Goal: Transaction & Acquisition: Purchase product/service

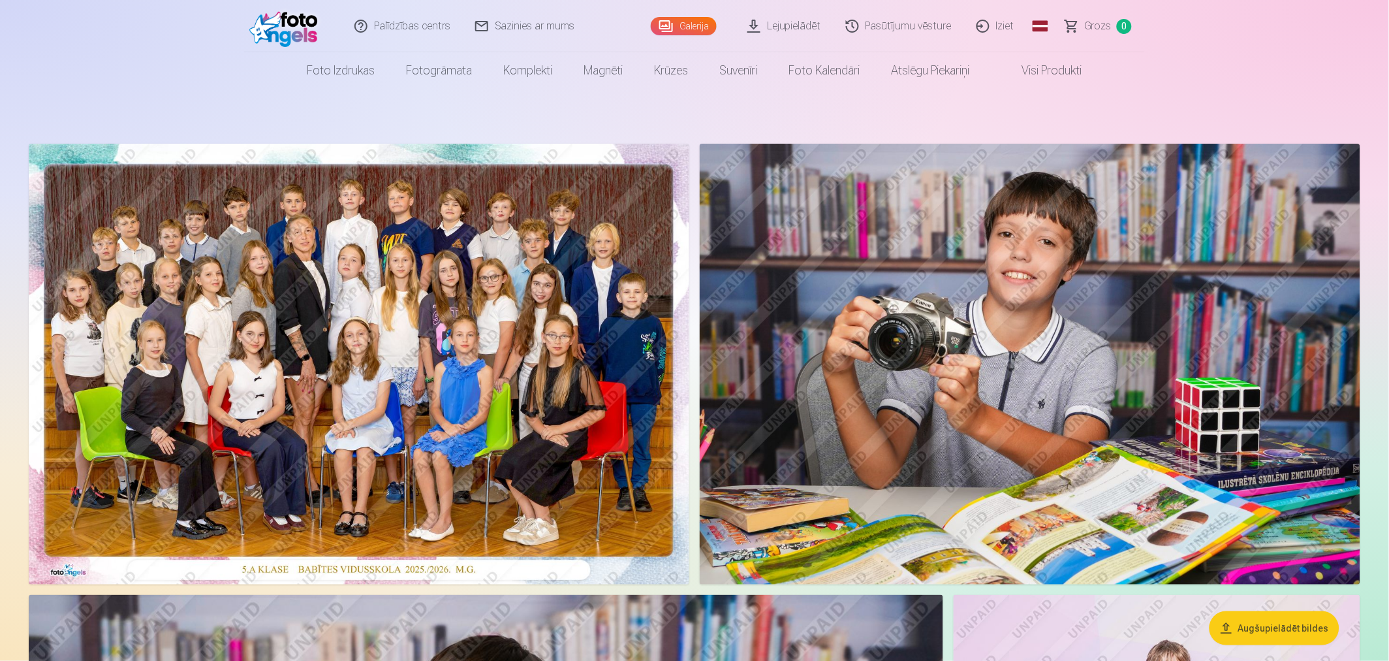
click at [480, 289] on img at bounding box center [359, 364] width 661 height 441
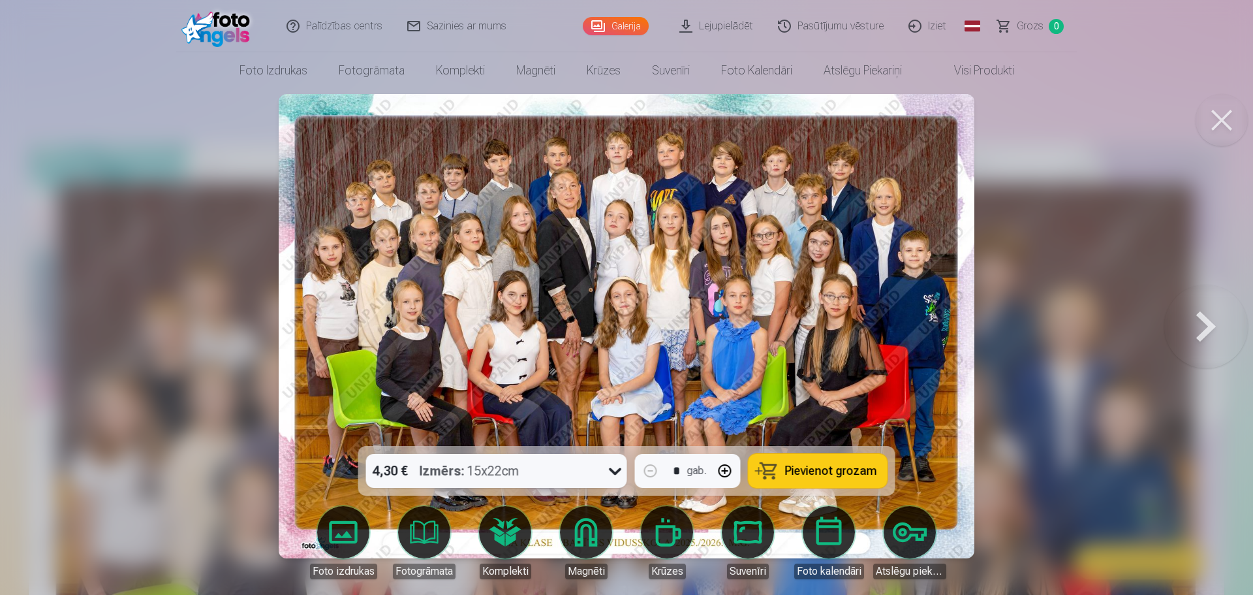
click at [541, 340] on img at bounding box center [627, 326] width 696 height 464
click at [1125, 294] on div at bounding box center [626, 297] width 1253 height 595
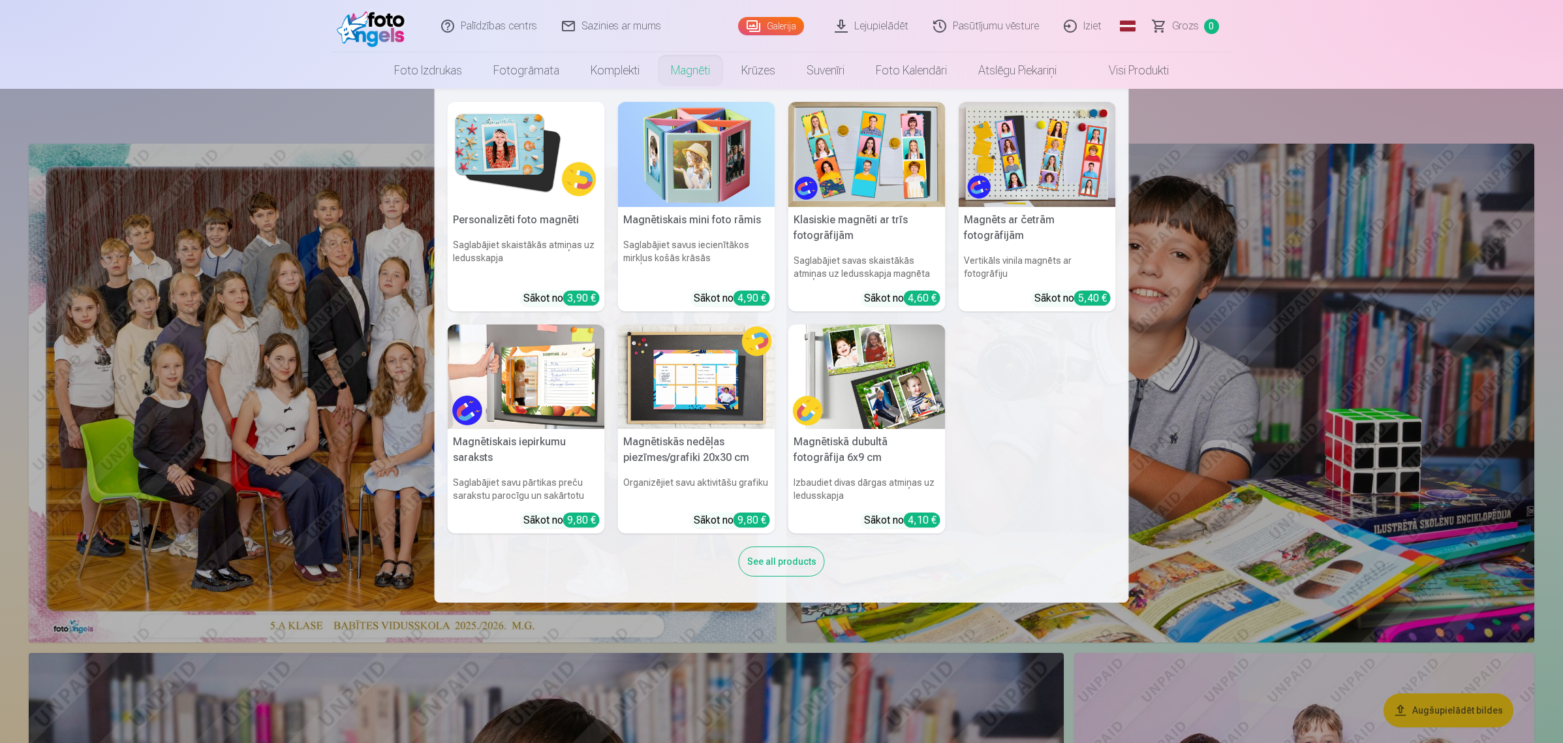
click at [693, 70] on link "Magnēti" at bounding box center [690, 70] width 70 height 37
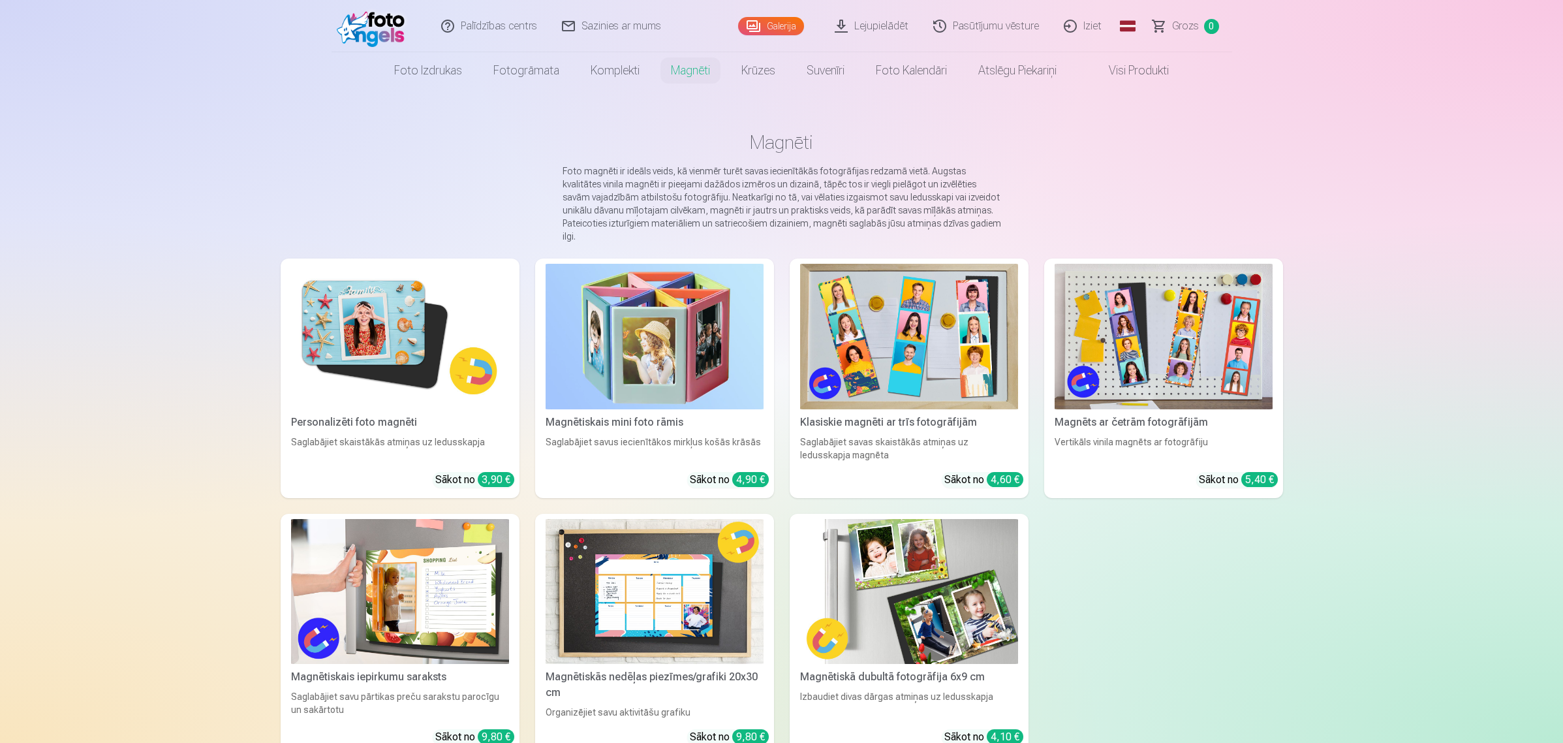
click at [448, 354] on img at bounding box center [400, 337] width 218 height 146
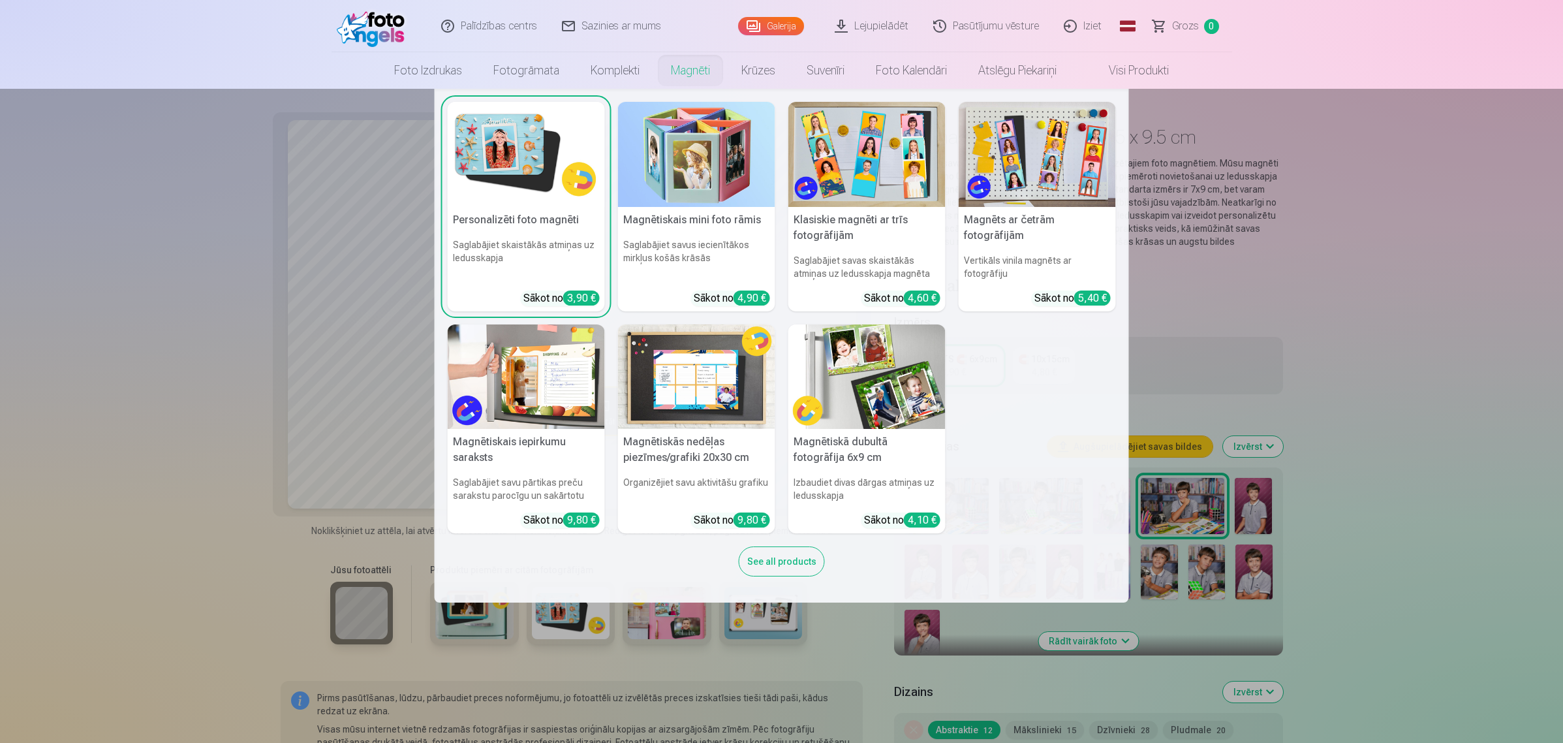
click at [1069, 173] on img at bounding box center [1037, 154] width 157 height 105
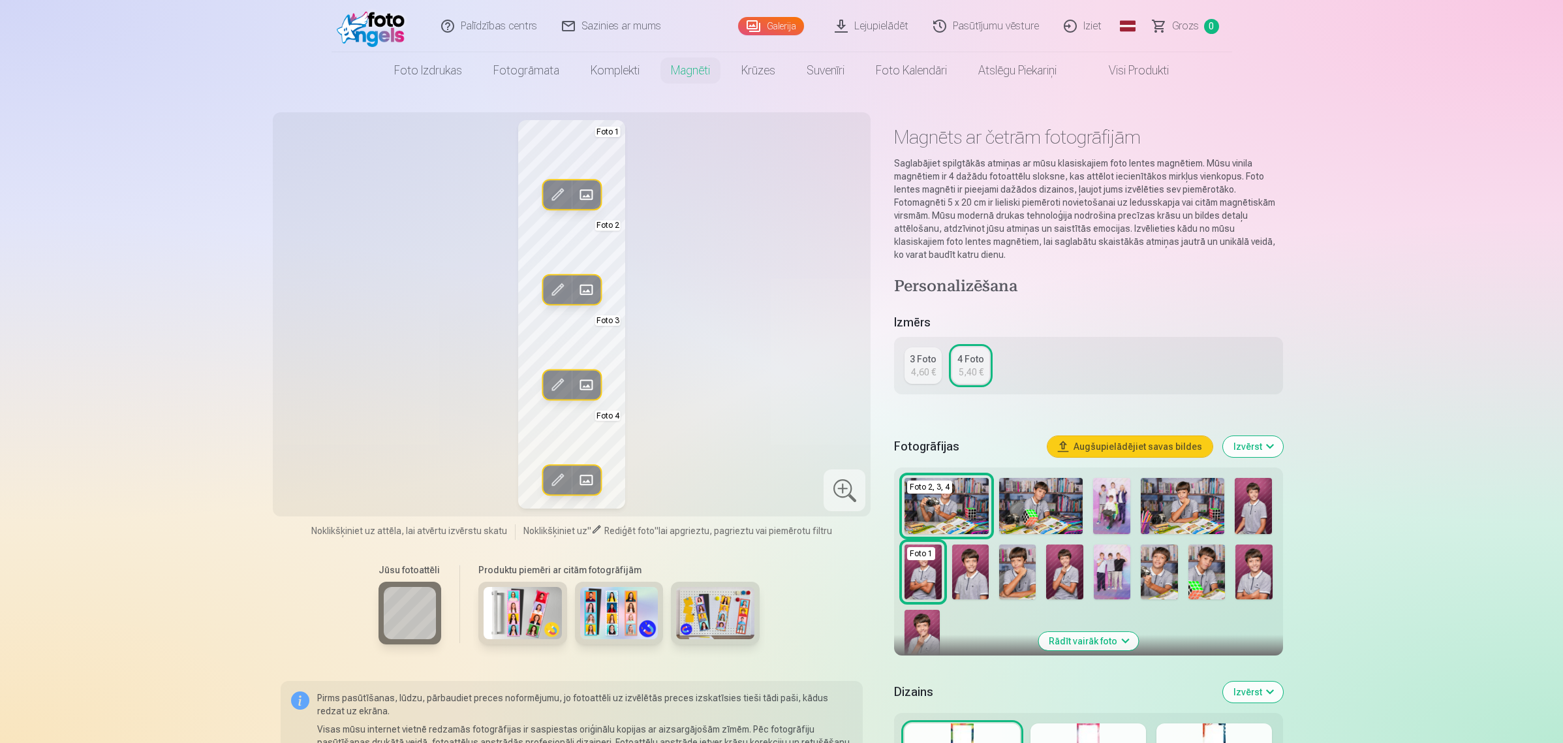
click at [582, 287] on span at bounding box center [586, 289] width 21 height 21
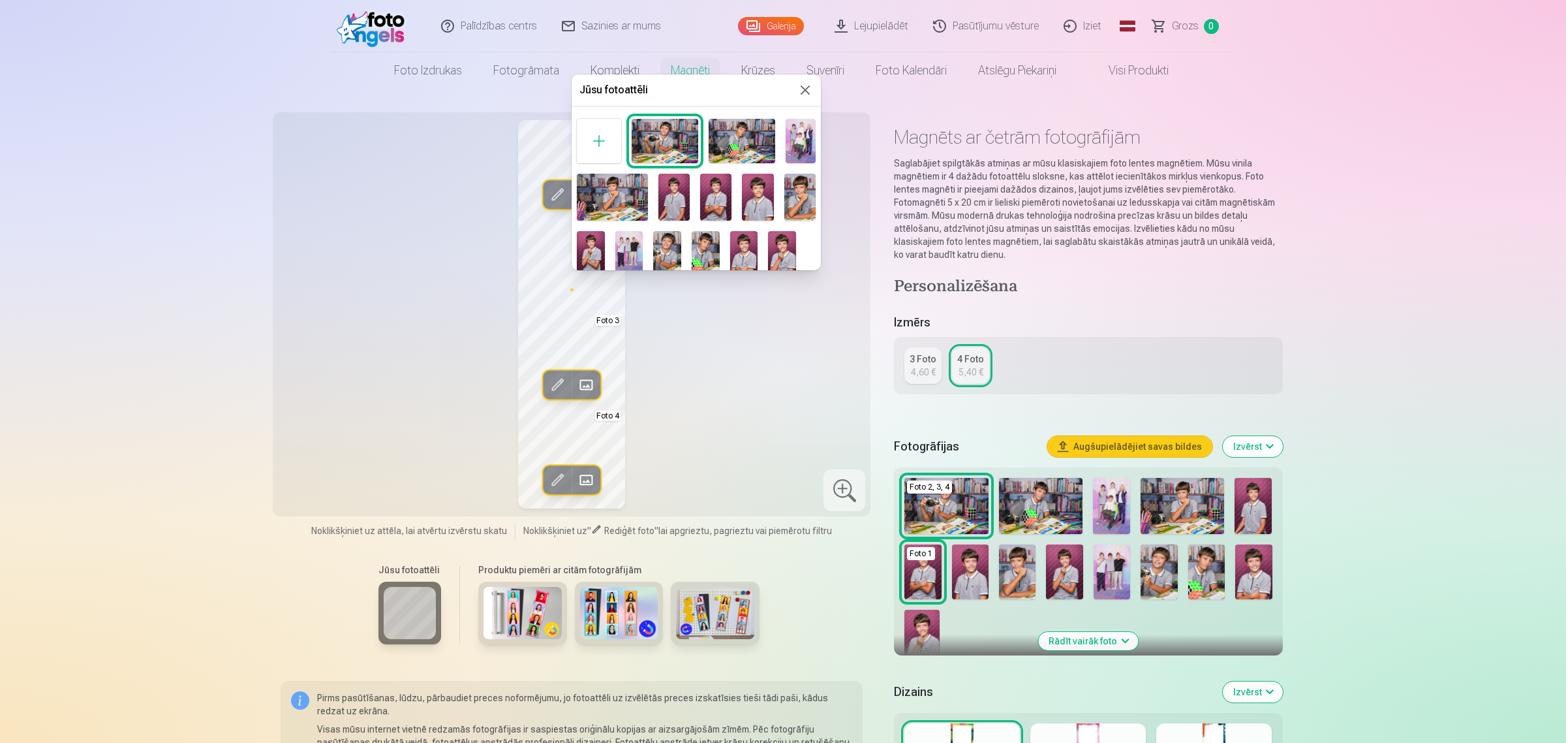
click at [800, 193] on img at bounding box center [800, 197] width 31 height 47
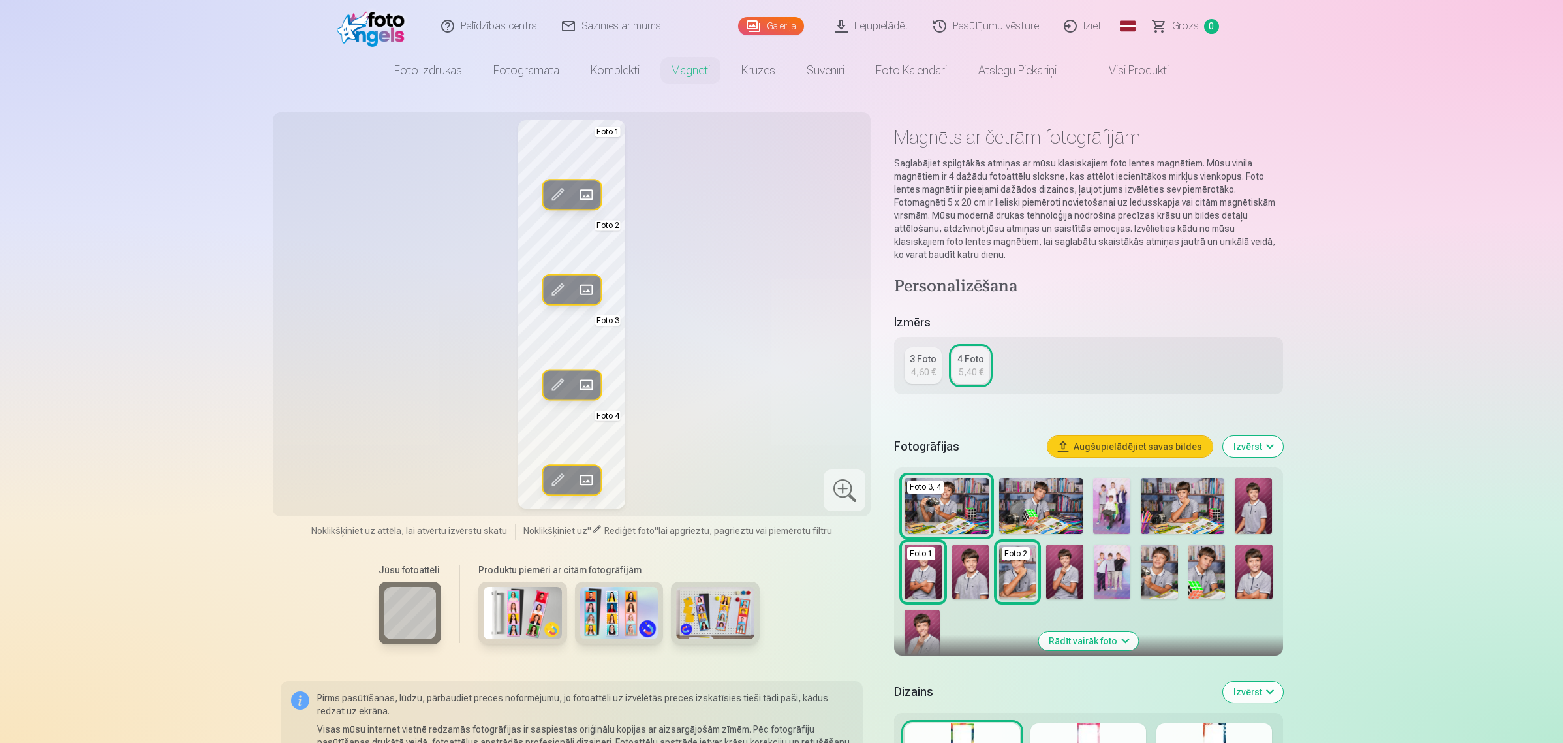
click at [591, 476] on span at bounding box center [586, 479] width 21 height 21
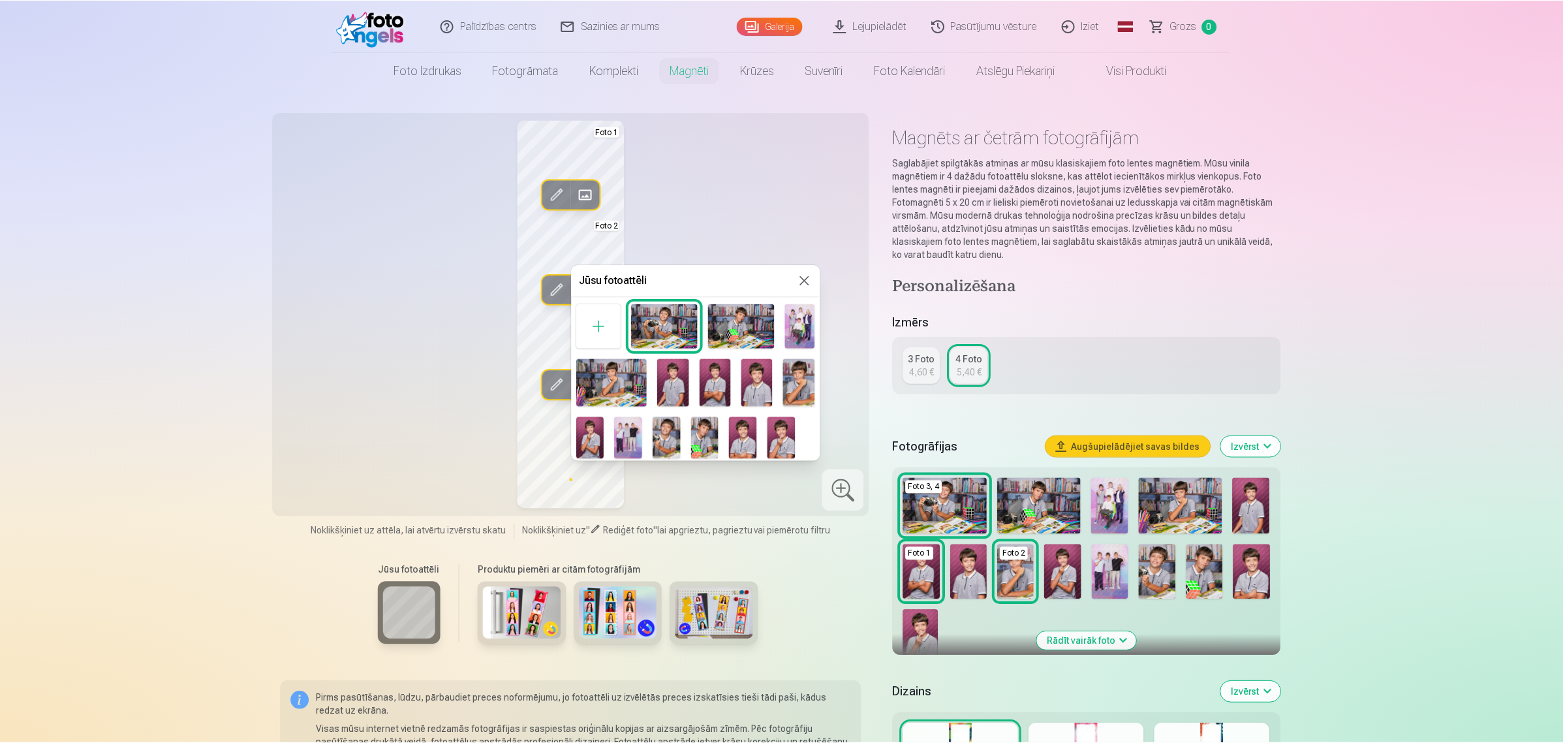
scroll to position [7, 0]
click at [742, 315] on img at bounding box center [742, 325] width 67 height 44
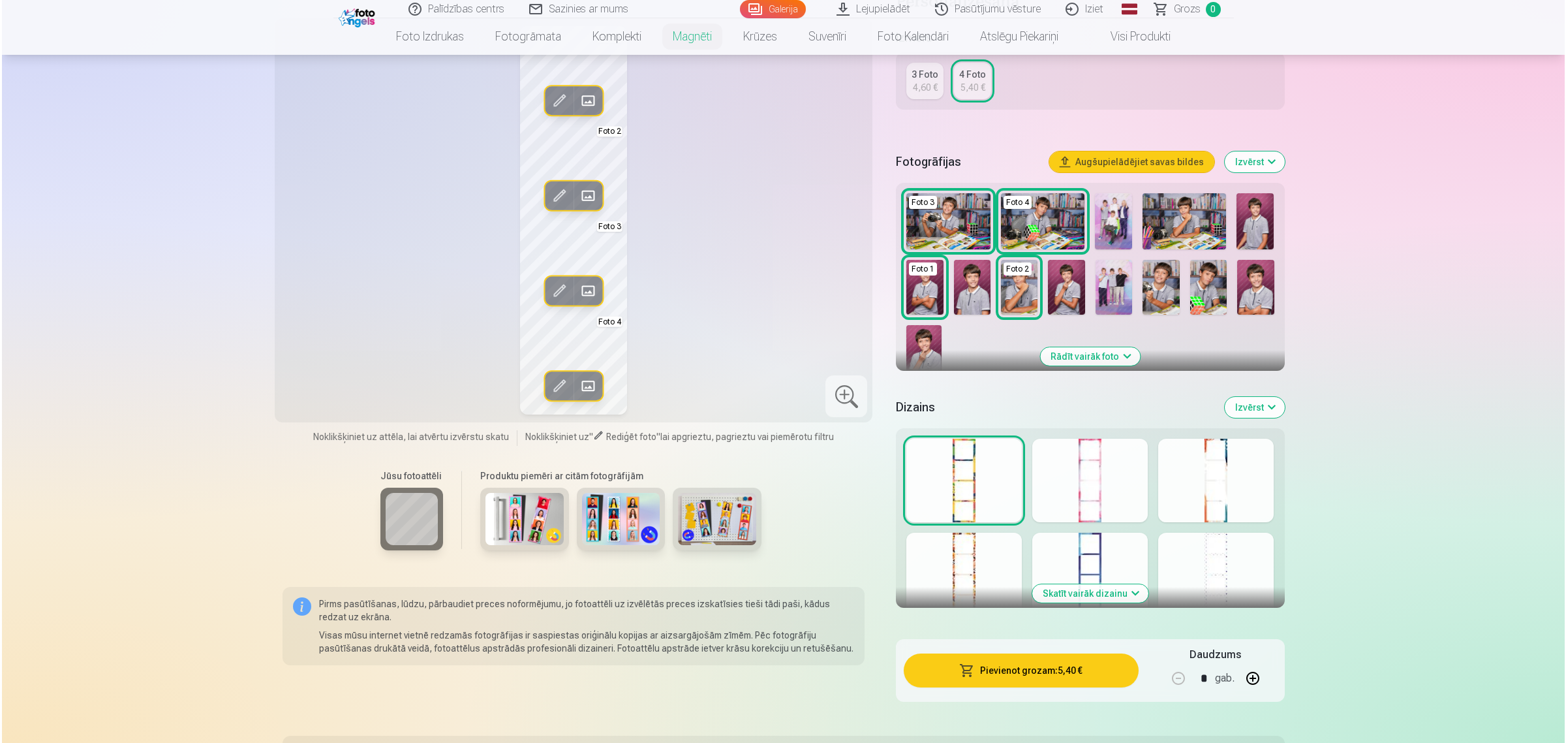
scroll to position [408, 0]
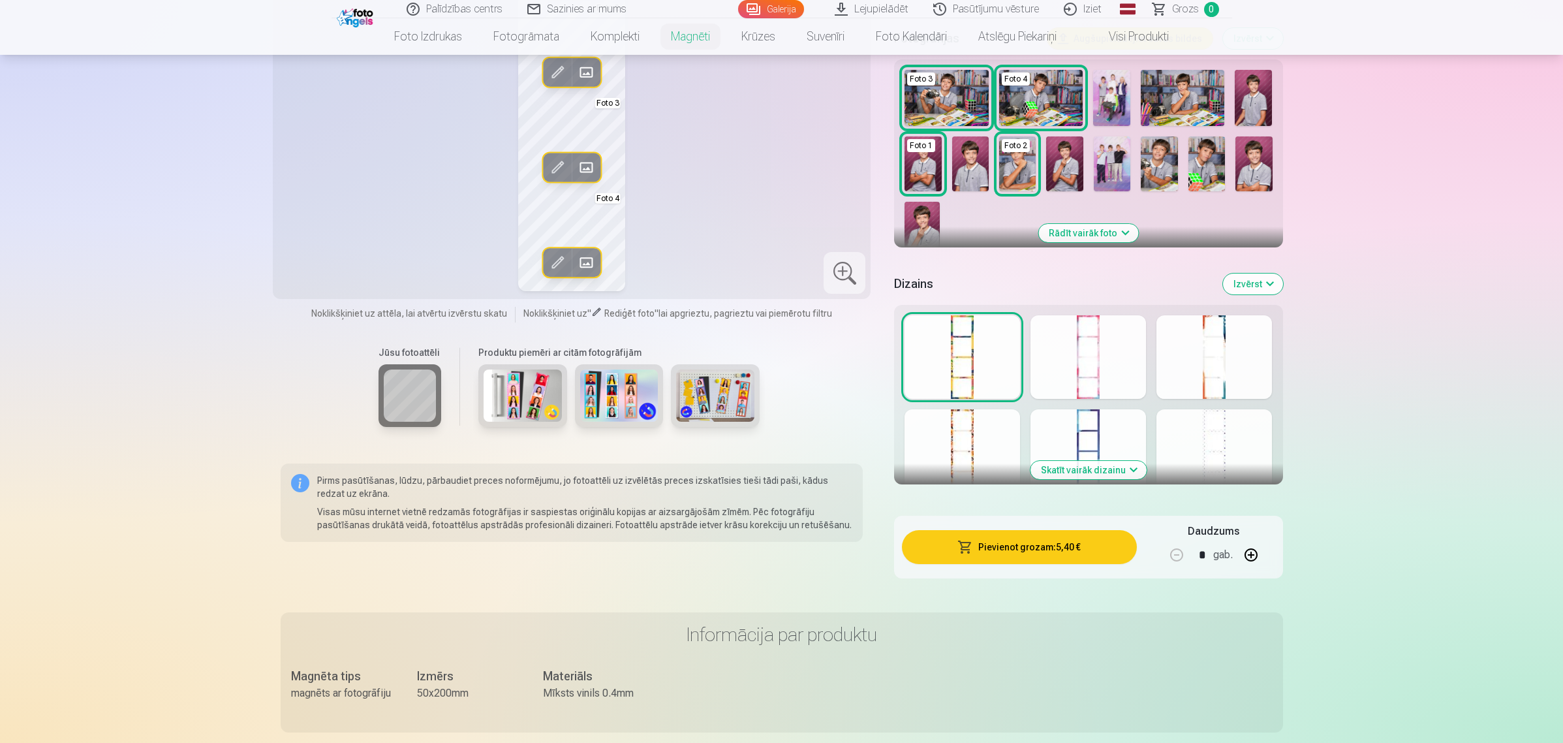
click at [1015, 546] on button "Pievienot grozam : 5,40 €" at bounding box center [1019, 547] width 234 height 34
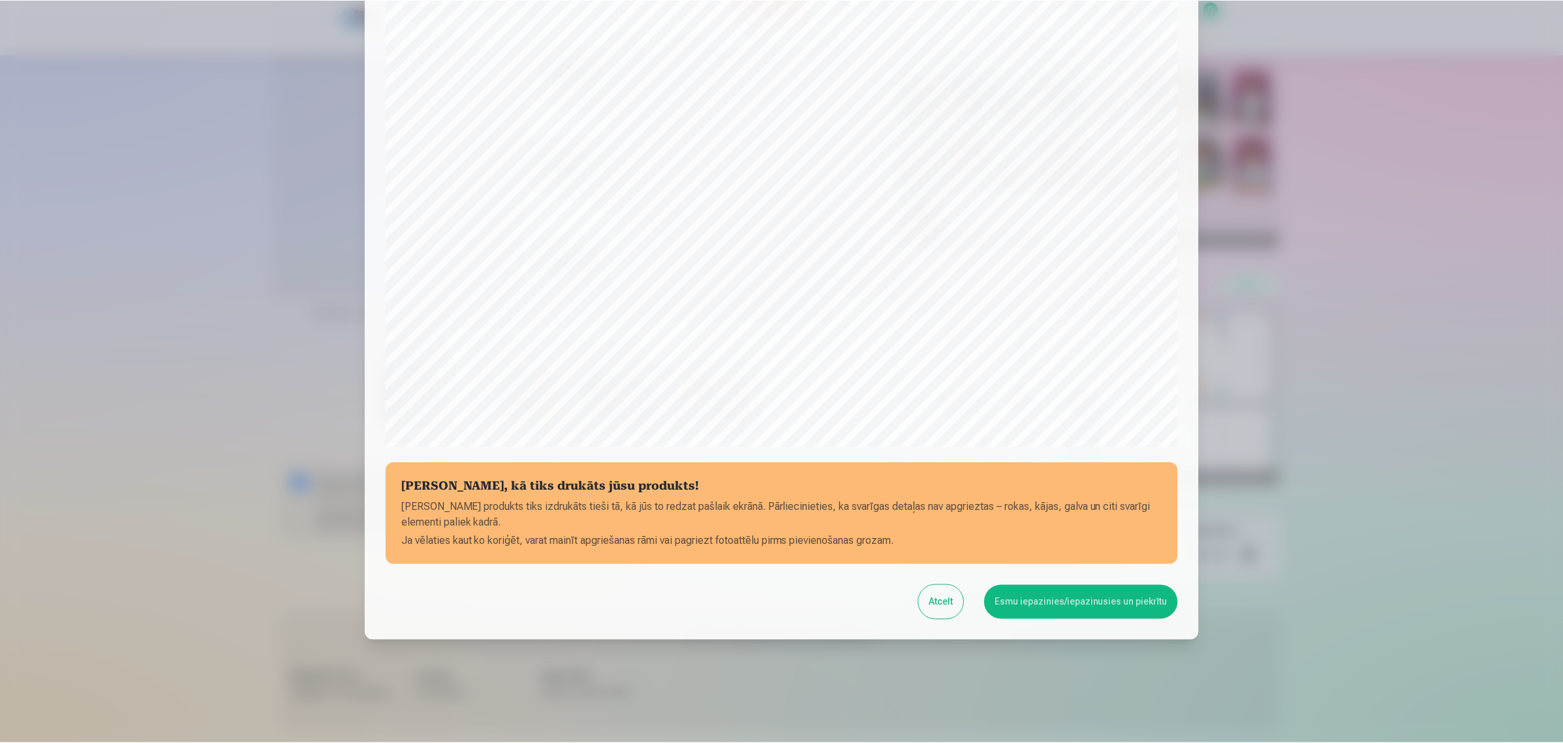
scroll to position [196, 0]
click at [1033, 594] on button "Esmu iepazinies/iepazinusies un piekrītu" at bounding box center [1083, 601] width 194 height 34
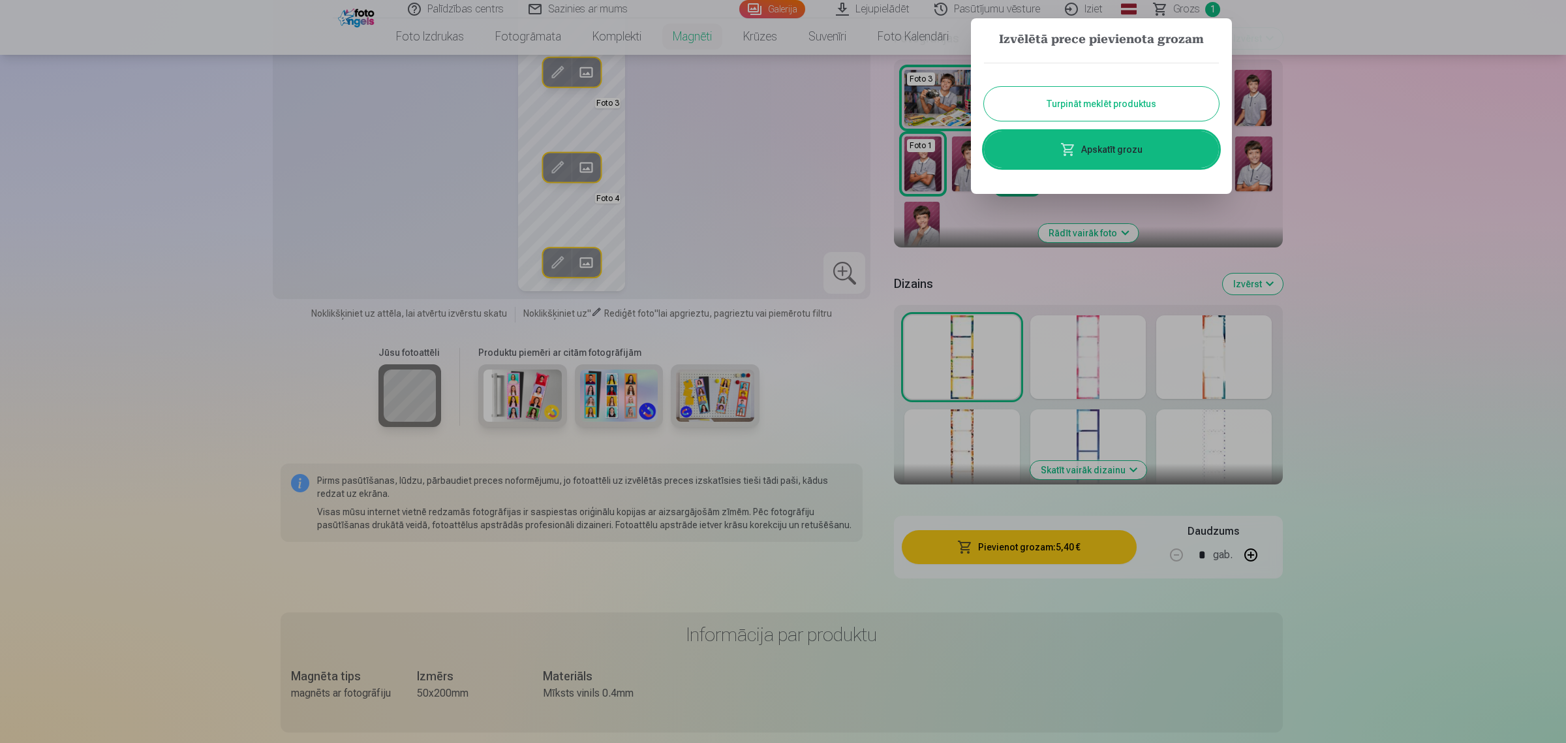
click at [1092, 93] on button "Turpināt meklēt produktus" at bounding box center [1101, 104] width 235 height 34
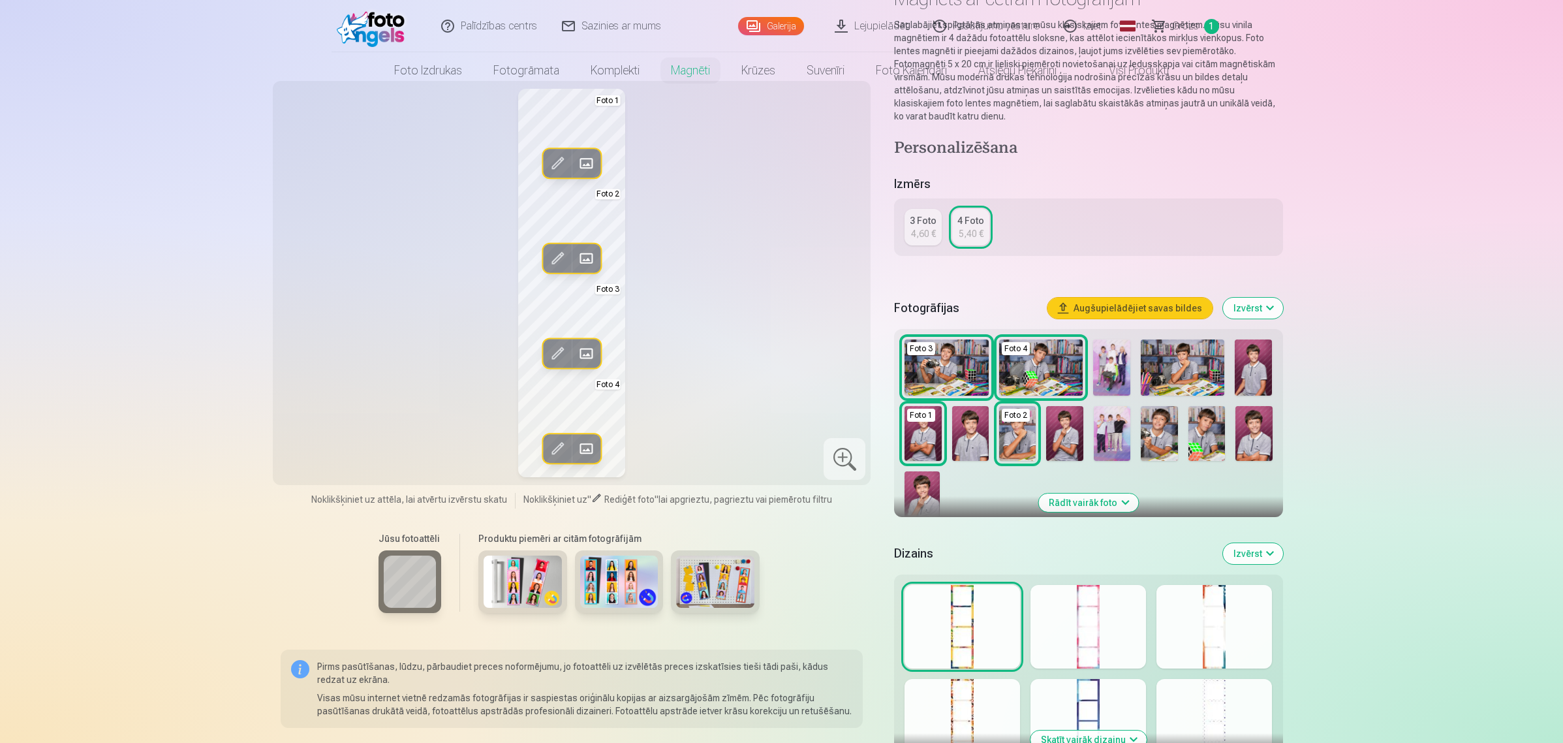
scroll to position [0, 0]
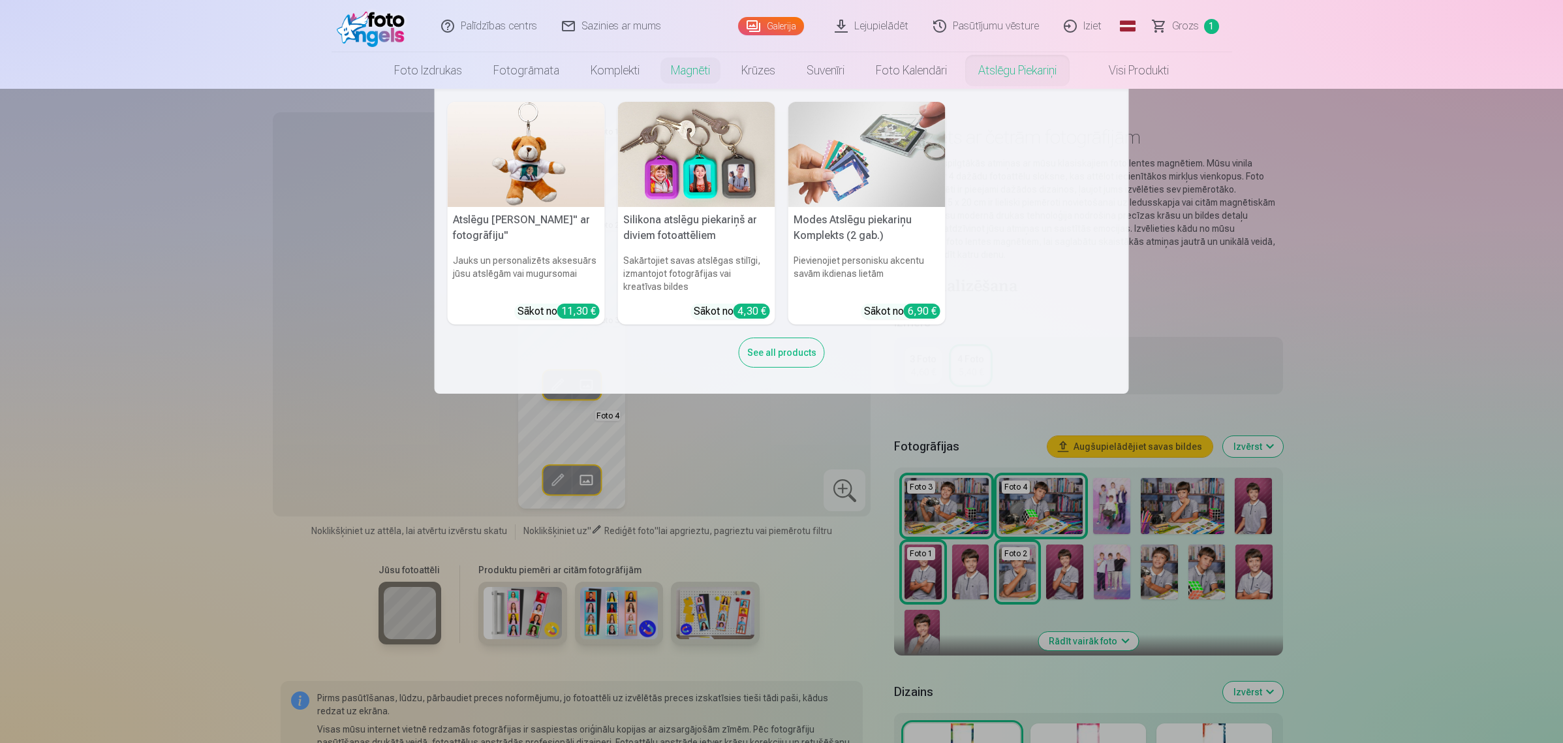
click at [736, 216] on h5 "Silikona atslēgu piekariņš ar diviem fotoattēliem" at bounding box center [696, 228] width 157 height 42
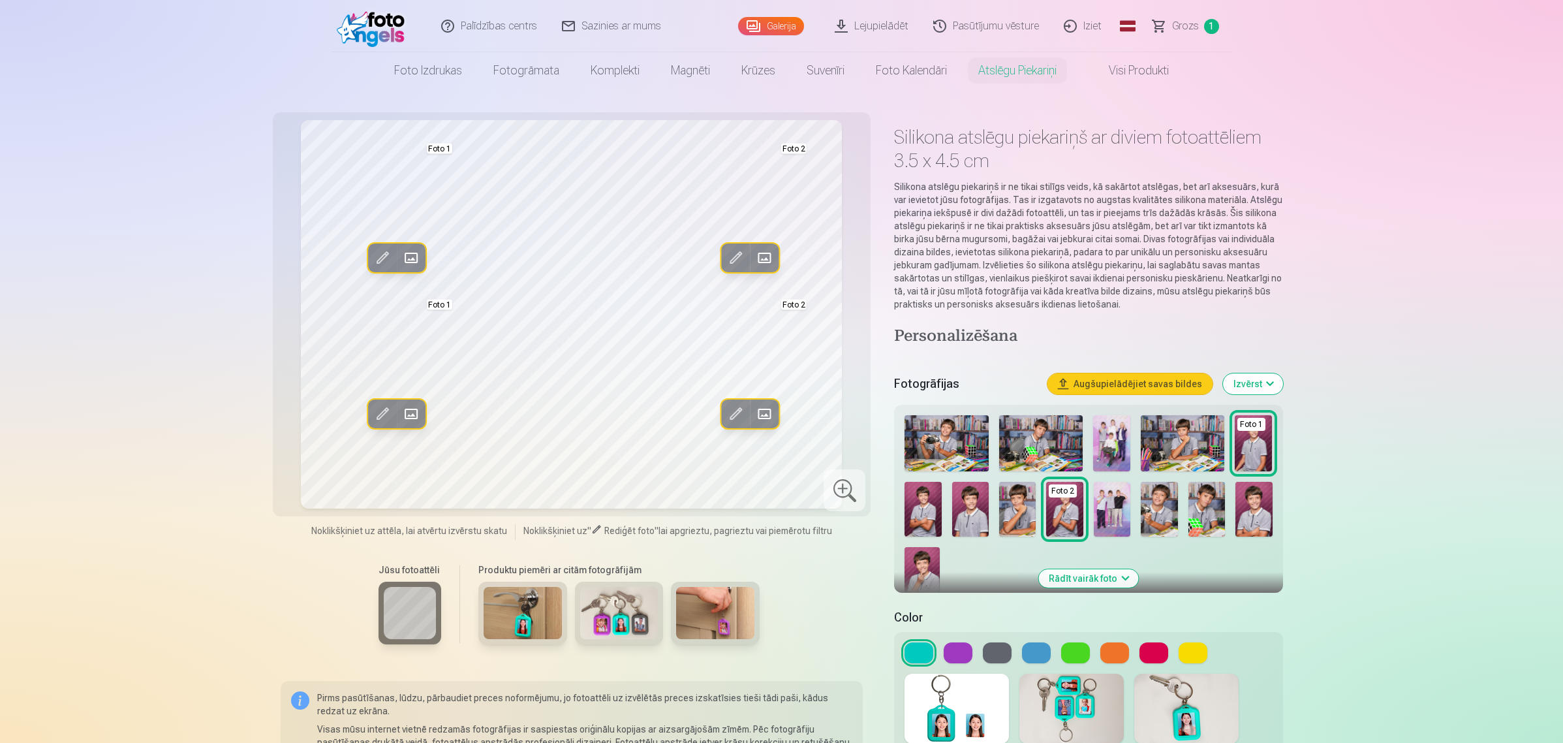
click at [759, 249] on span at bounding box center [765, 257] width 21 height 21
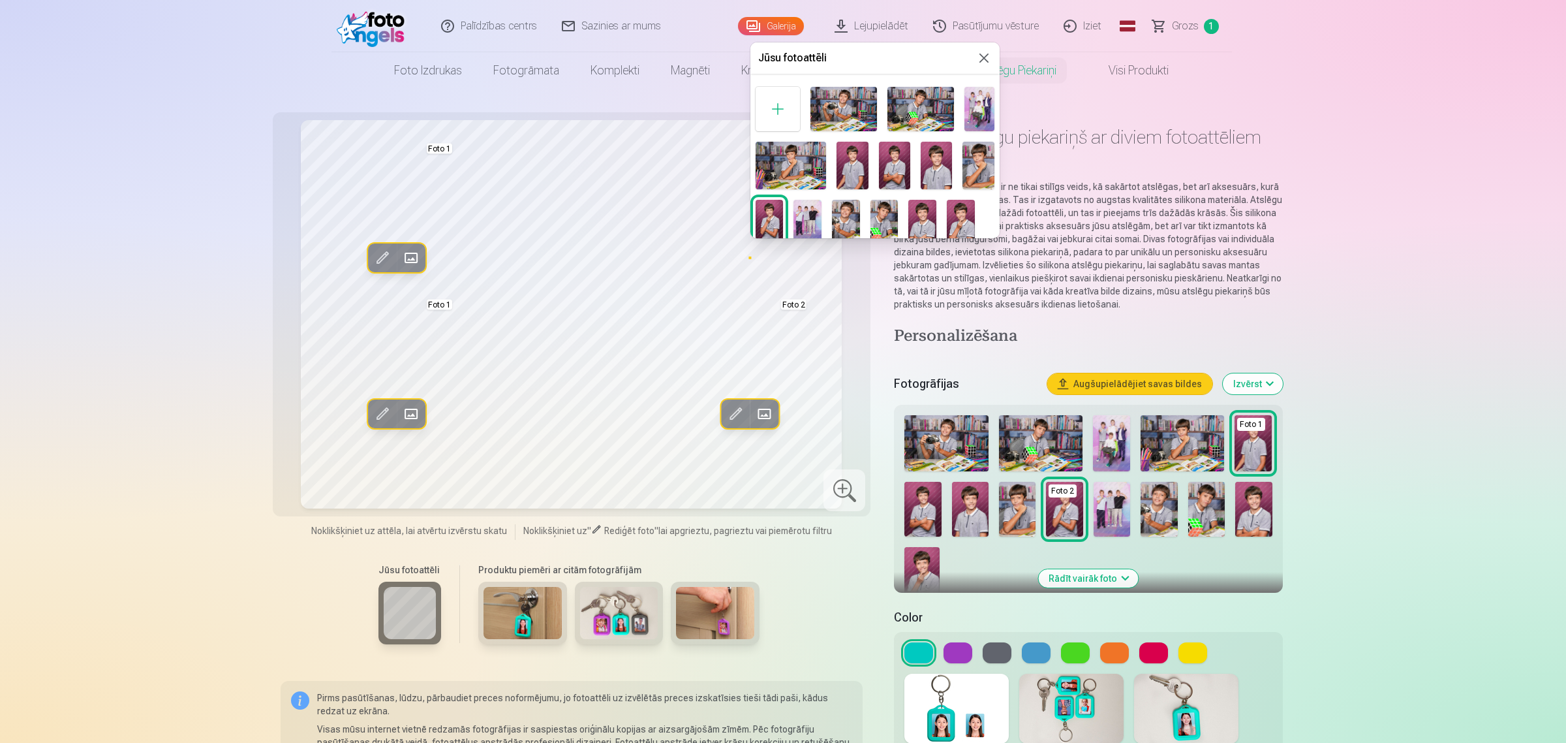
click at [976, 157] on img at bounding box center [978, 165] width 31 height 47
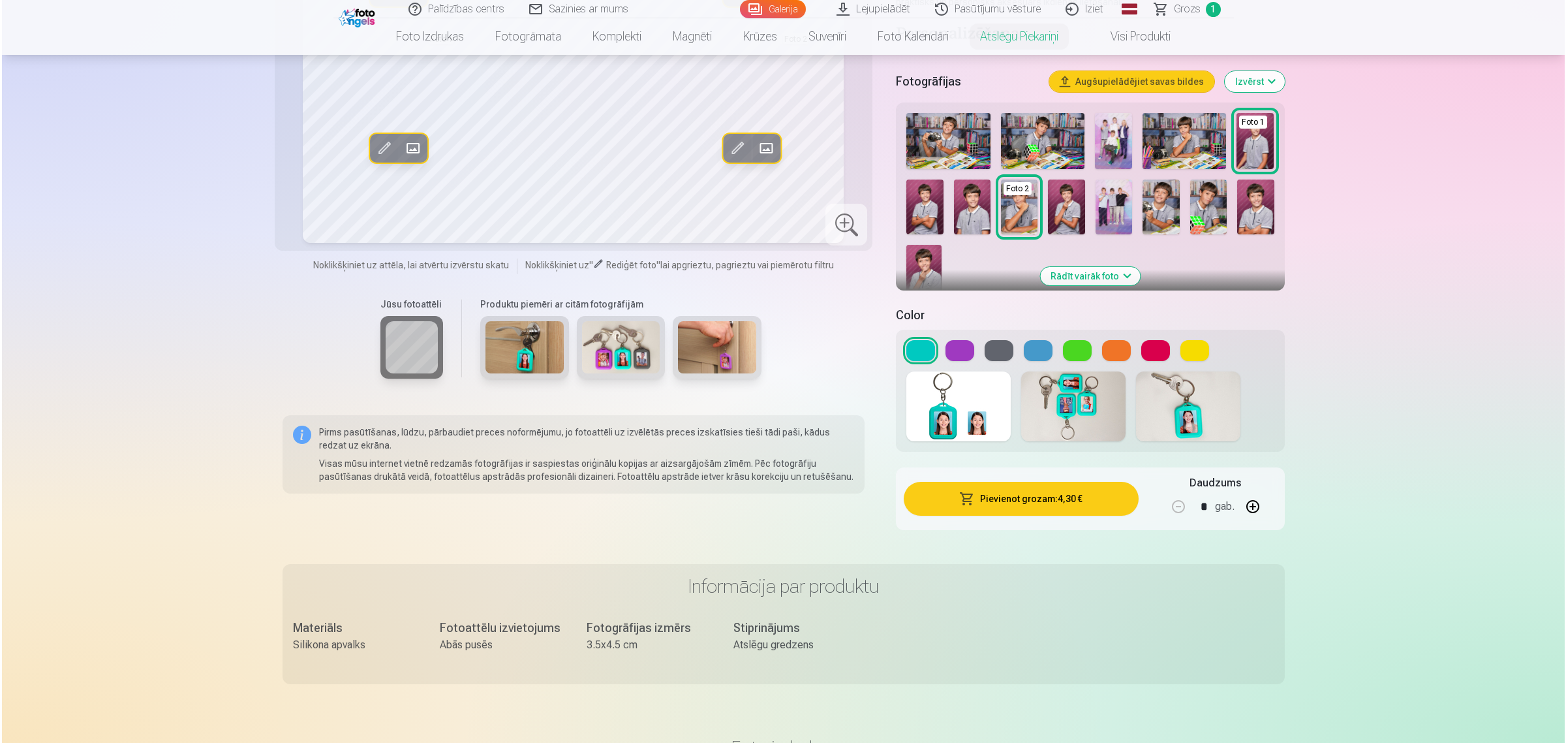
scroll to position [490, 0]
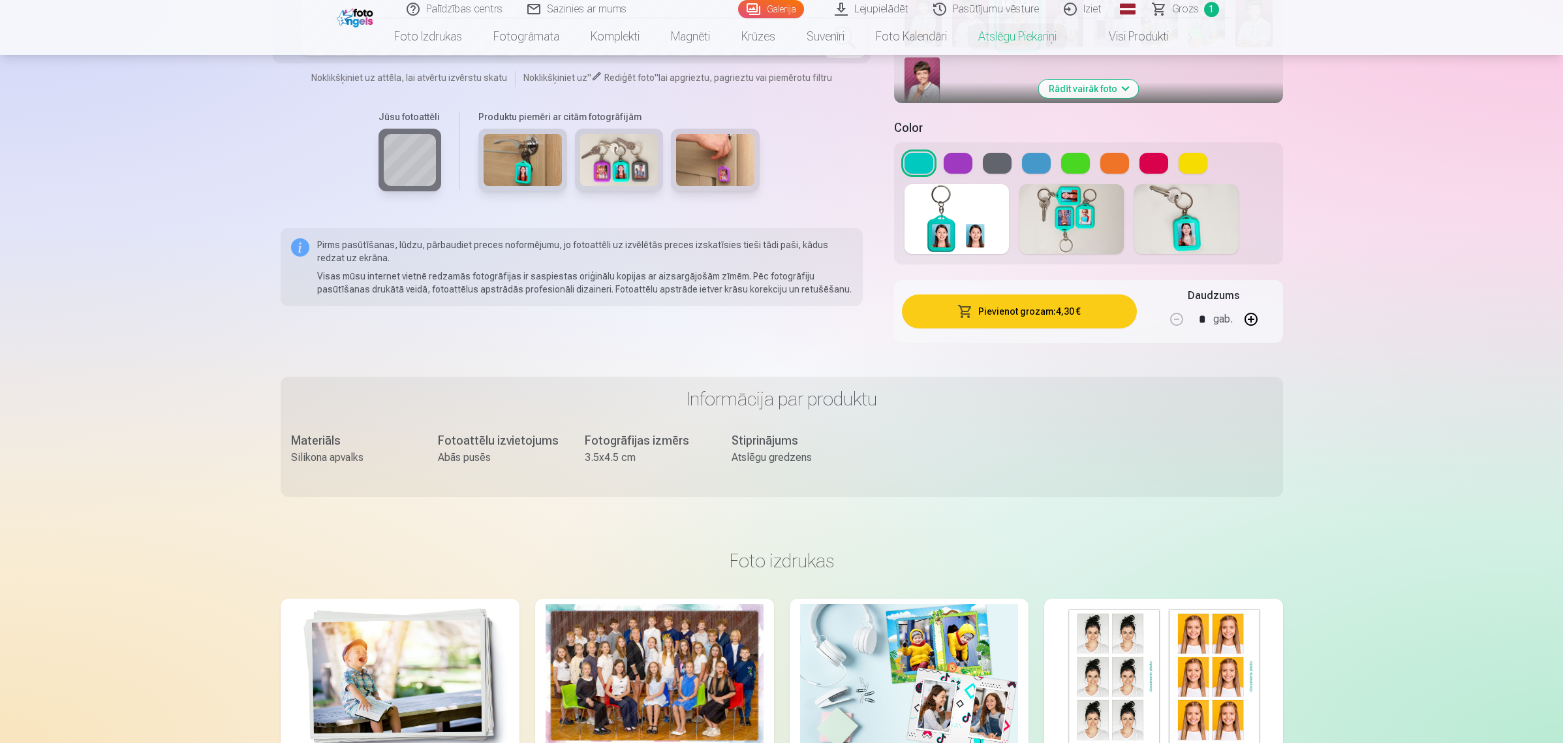
click at [1028, 315] on button "Pievienot grozam : 4,30 €" at bounding box center [1019, 311] width 234 height 34
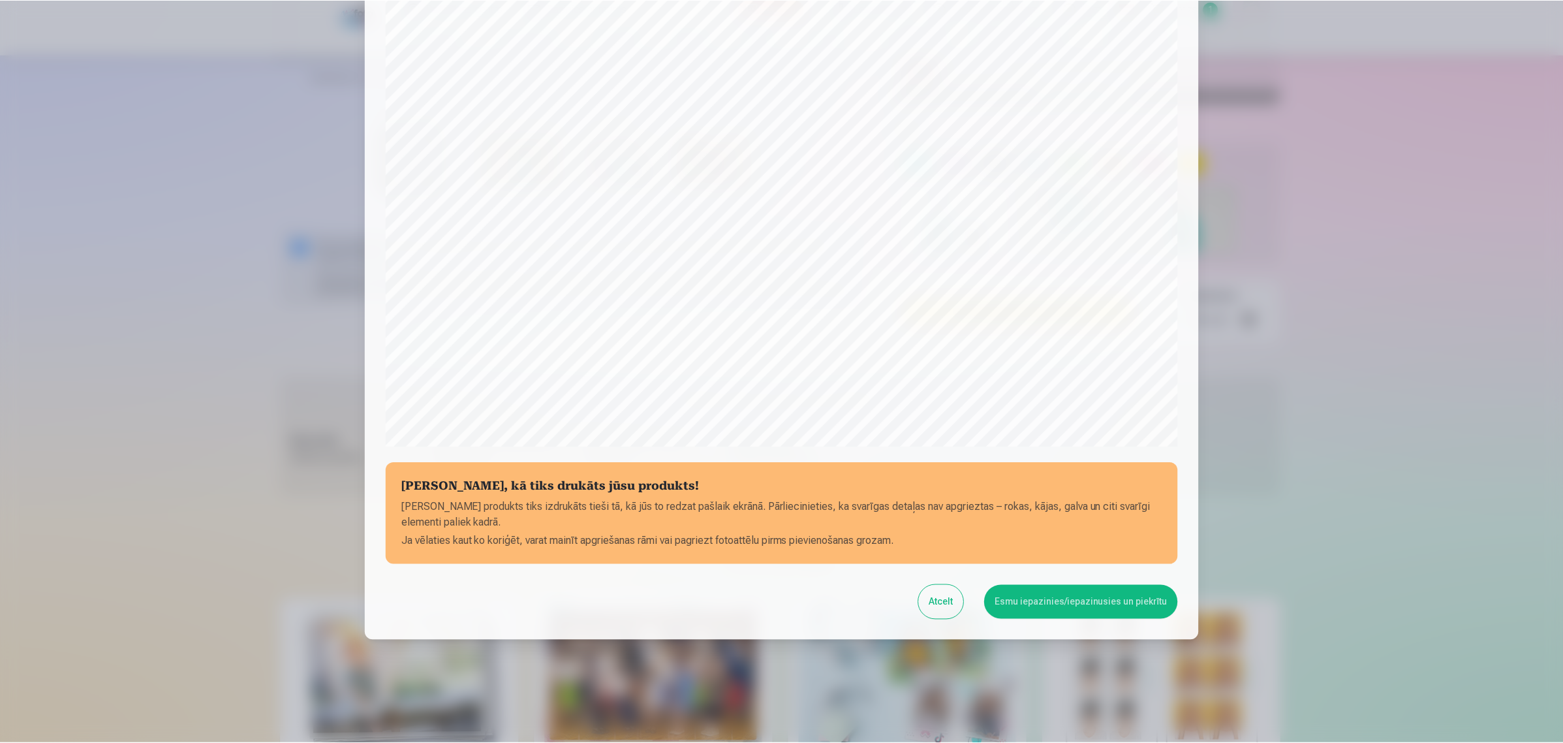
scroll to position [196, 0]
click at [1084, 594] on button "Esmu iepazinies/iepazinusies un piekrītu" at bounding box center [1083, 601] width 194 height 34
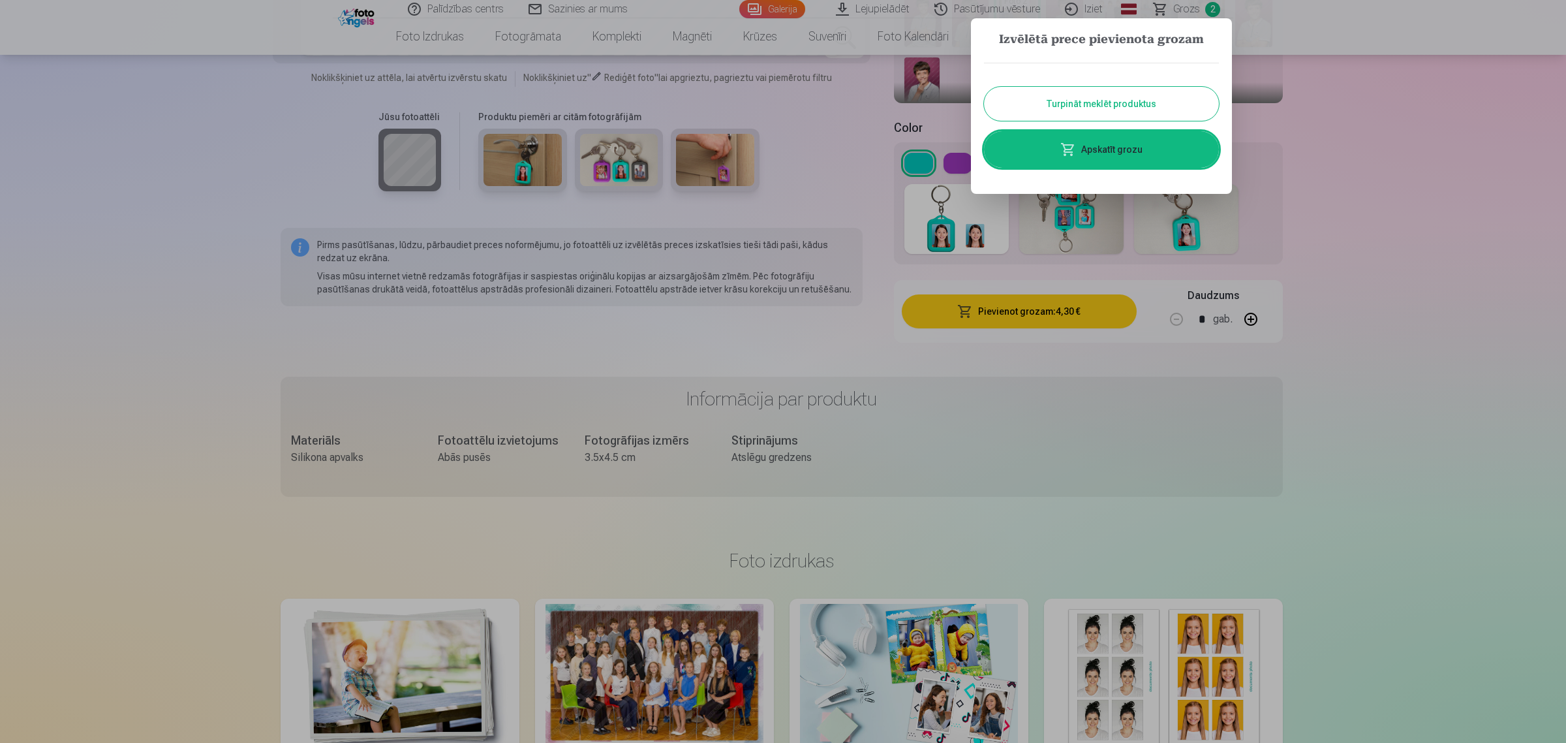
click at [1126, 149] on link "Apskatīt grozu" at bounding box center [1101, 149] width 235 height 37
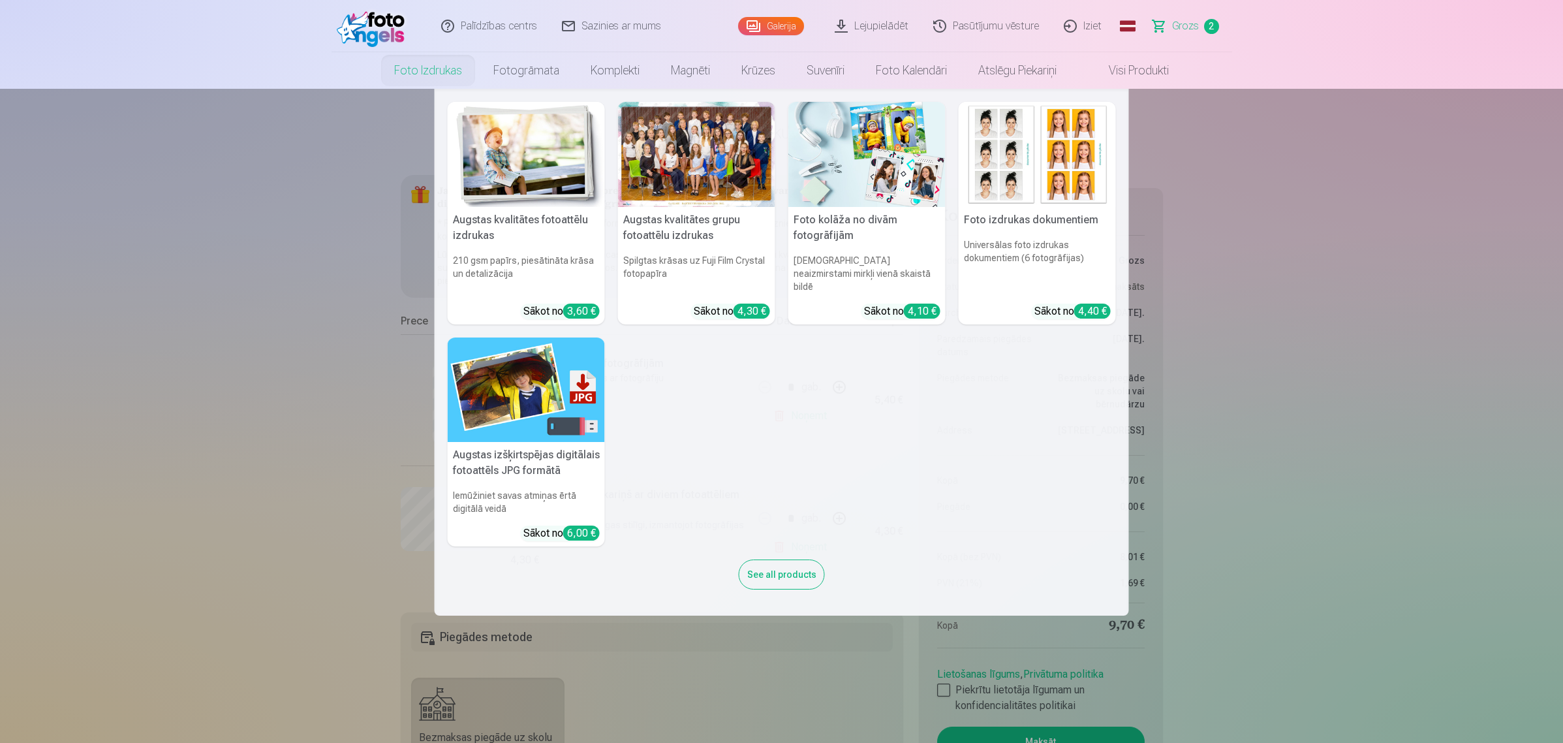
click at [414, 67] on link "Foto izdrukas" at bounding box center [428, 70] width 99 height 37
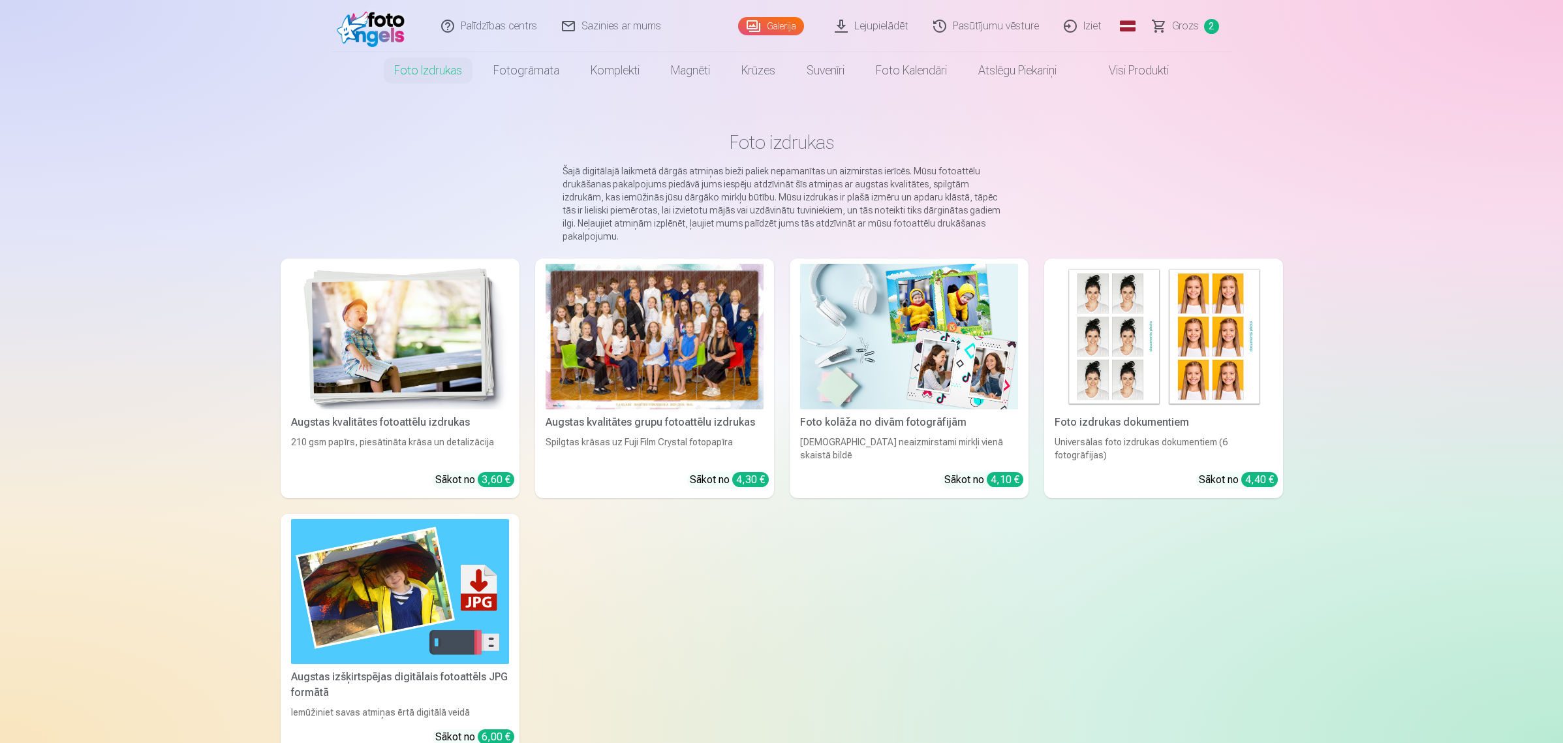
click at [382, 315] on img at bounding box center [400, 337] width 218 height 146
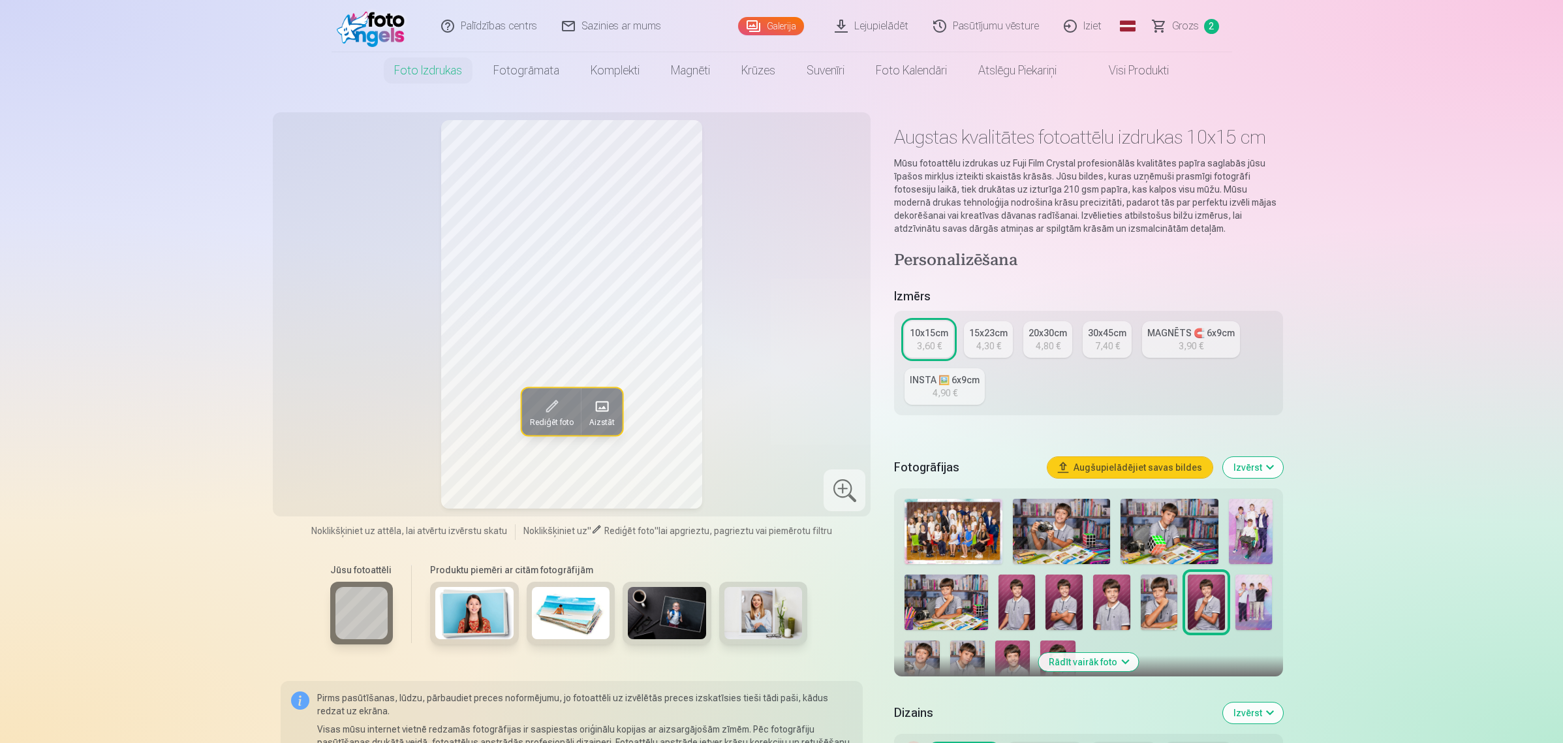
click at [1068, 525] on img at bounding box center [1062, 531] width 98 height 65
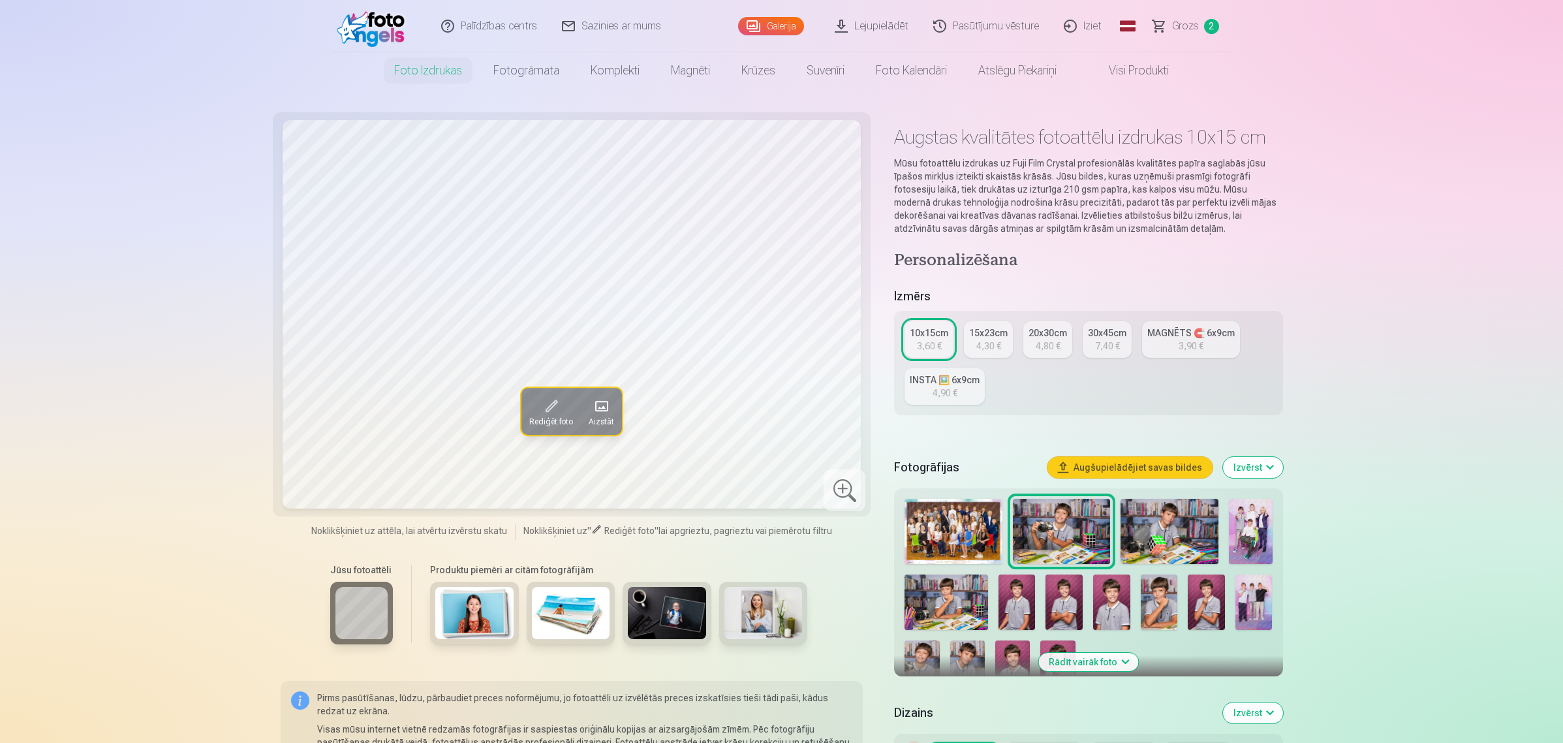
click at [1159, 593] on img at bounding box center [1159, 601] width 37 height 55
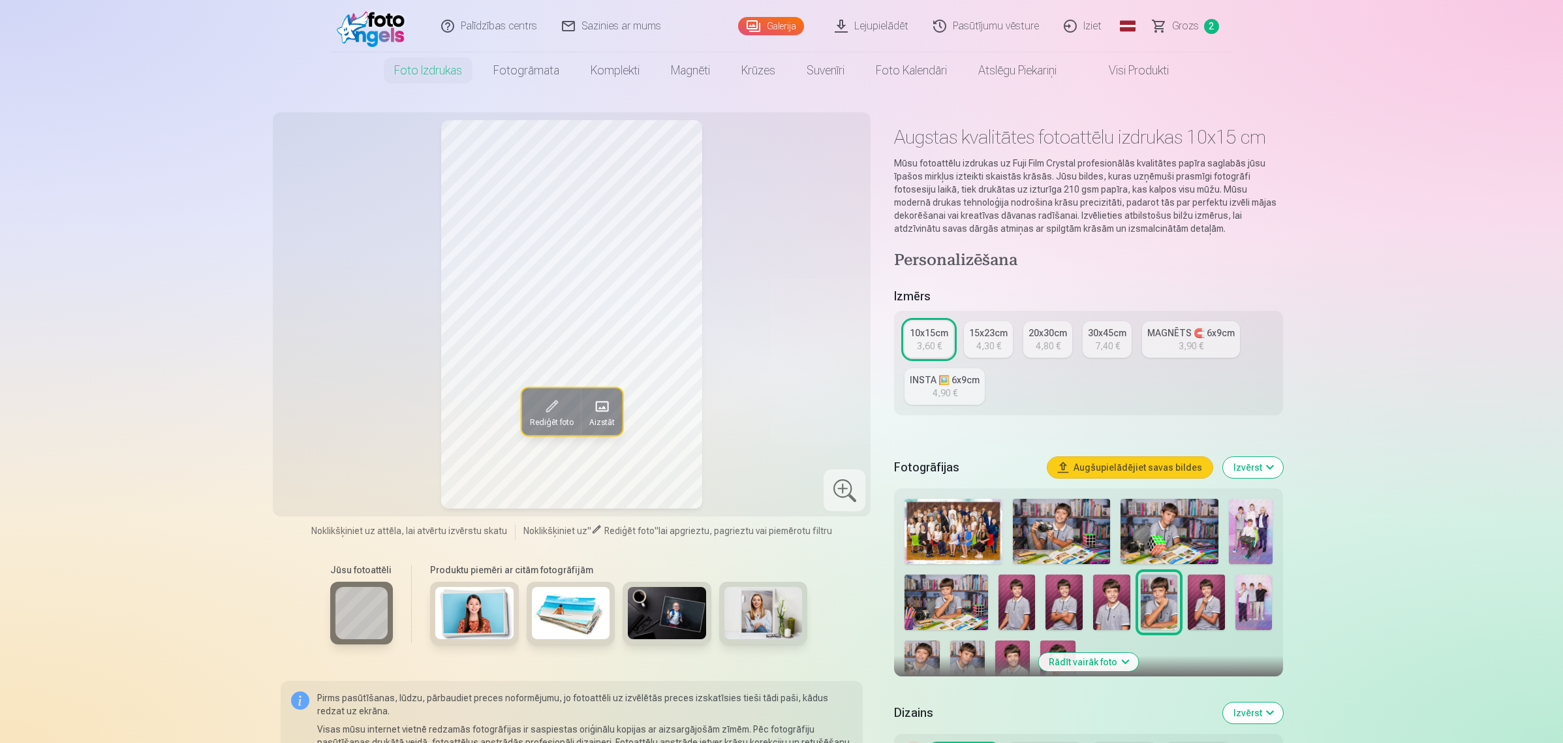
click at [1029, 594] on img at bounding box center [1017, 601] width 37 height 55
click at [1061, 594] on img at bounding box center [1064, 601] width 37 height 55
click at [1009, 594] on img at bounding box center [1012, 666] width 35 height 52
click at [1049, 594] on button "Rādīt vairāk foto" at bounding box center [1088, 662] width 100 height 18
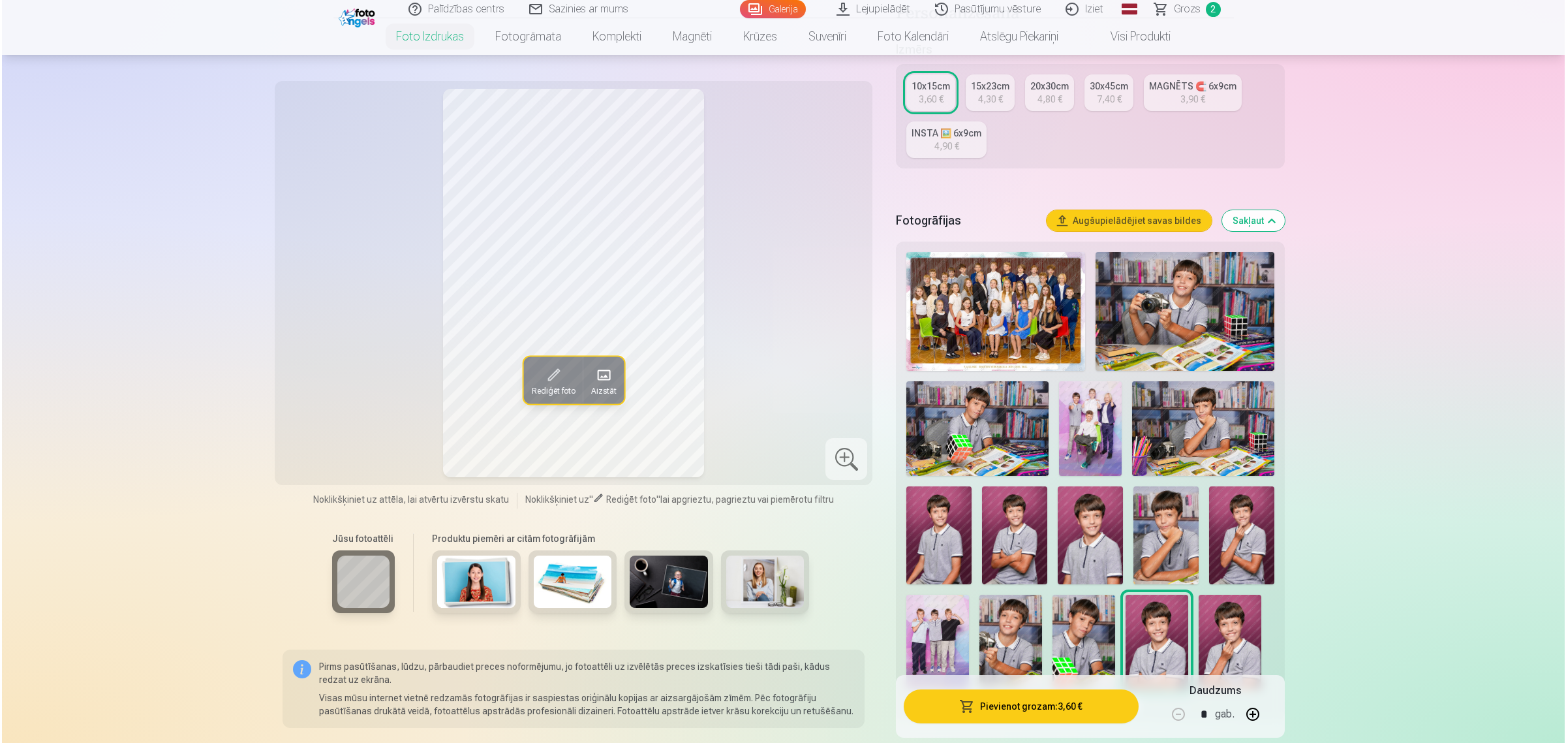
scroll to position [326, 0]
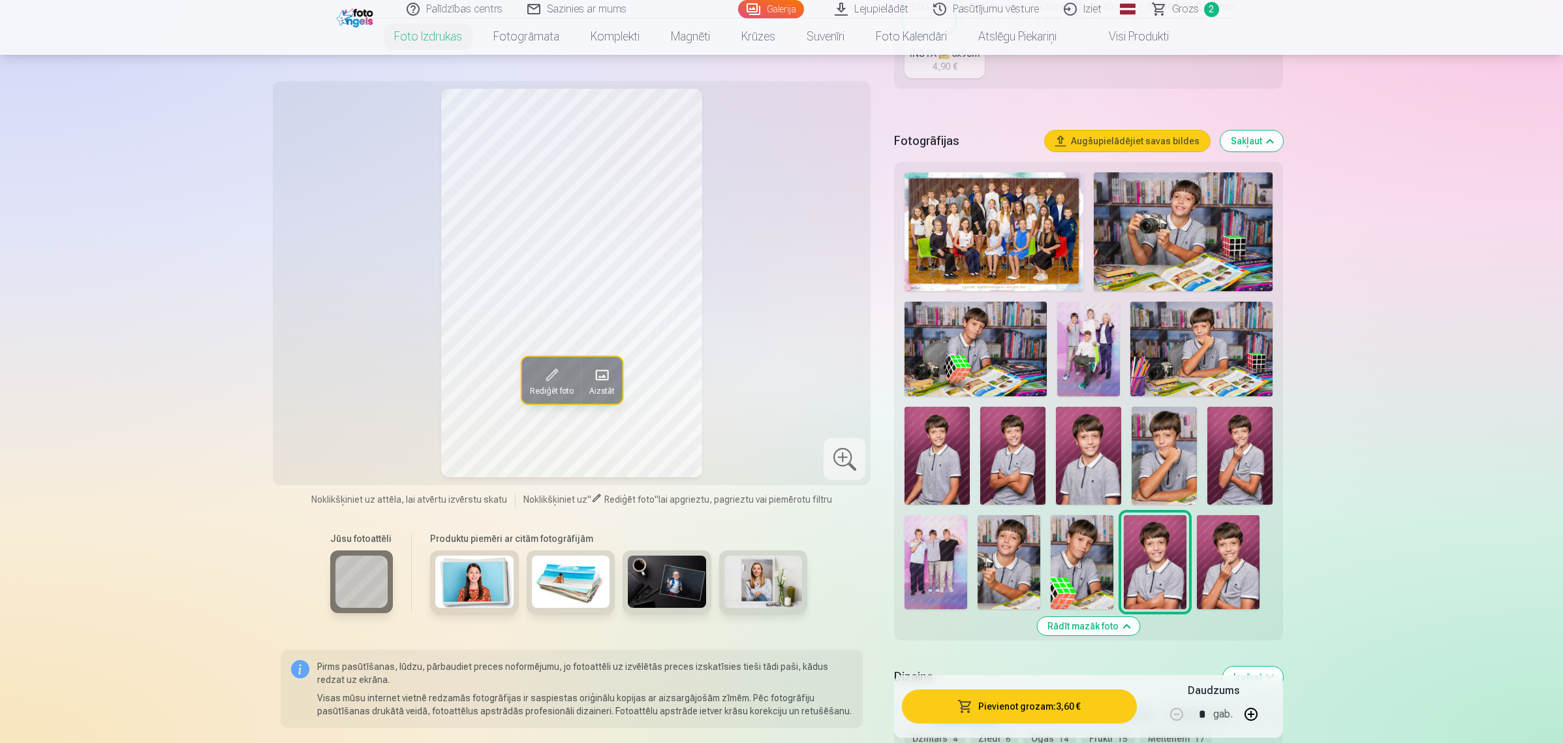
click at [1147, 454] on img at bounding box center [1164, 456] width 65 height 98
click at [1030, 594] on button "Pievienot grozam : 3,60 €" at bounding box center [1019, 706] width 234 height 34
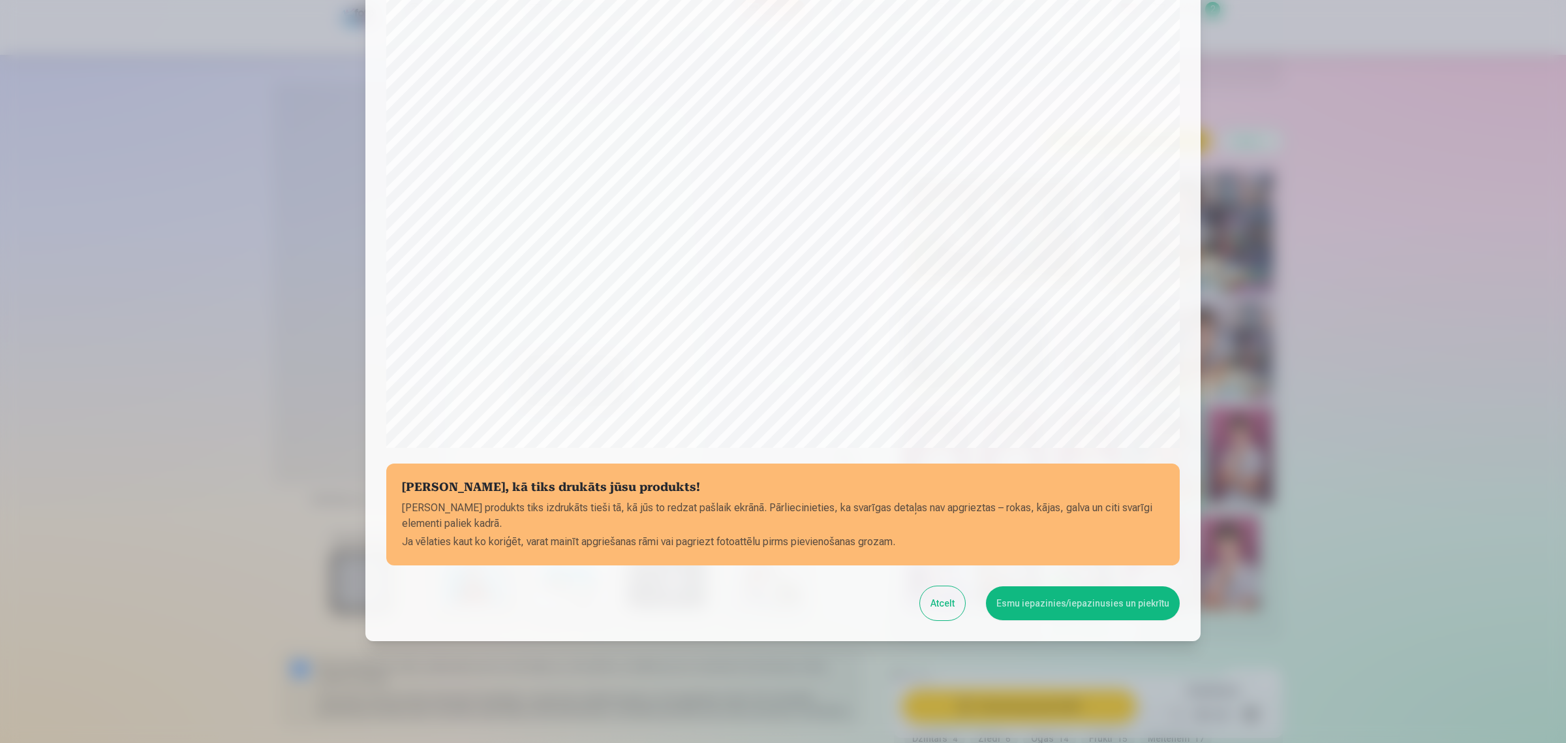
scroll to position [196, 0]
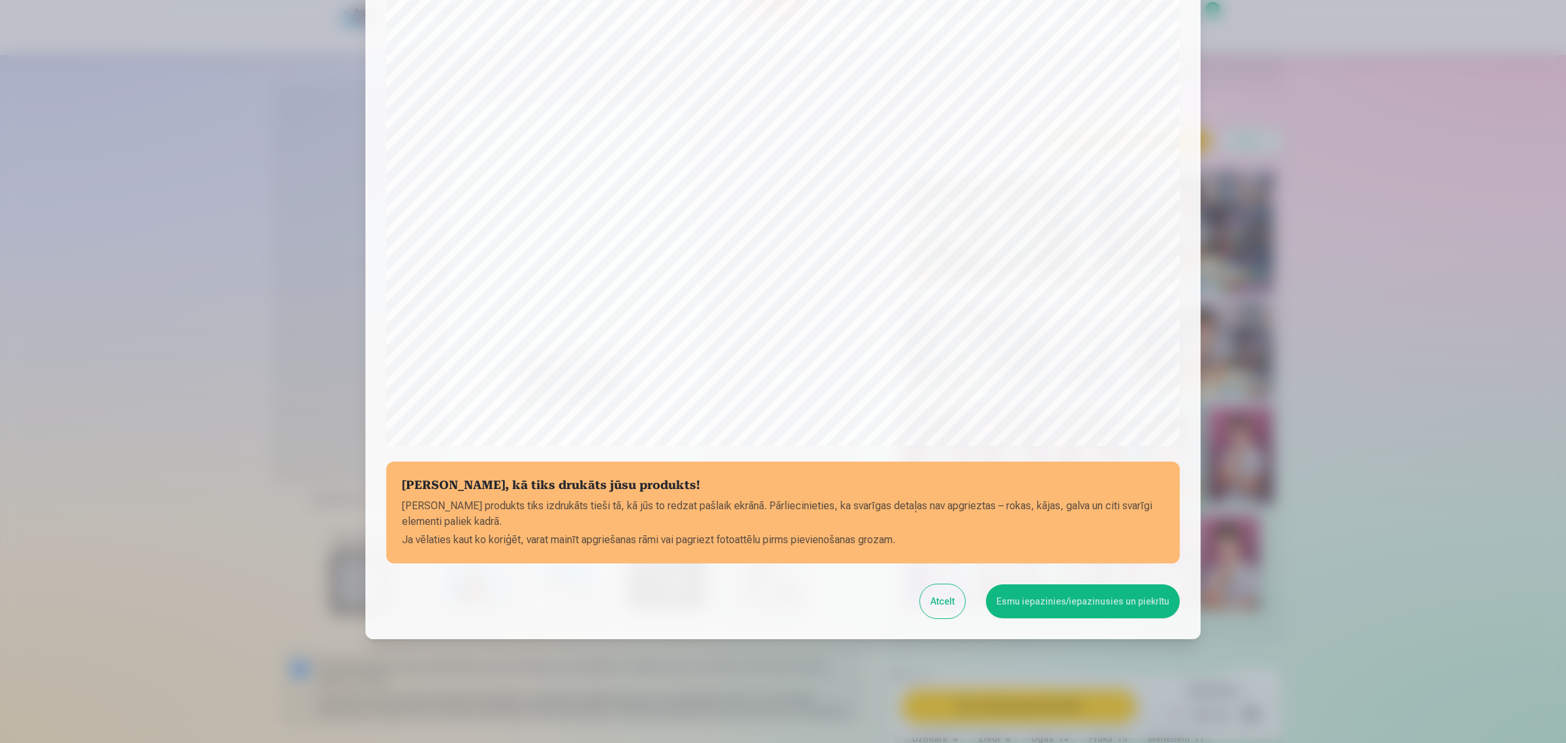
click at [1052, 594] on button "Esmu iepazinies/iepazinusies un piekrītu" at bounding box center [1083, 601] width 194 height 34
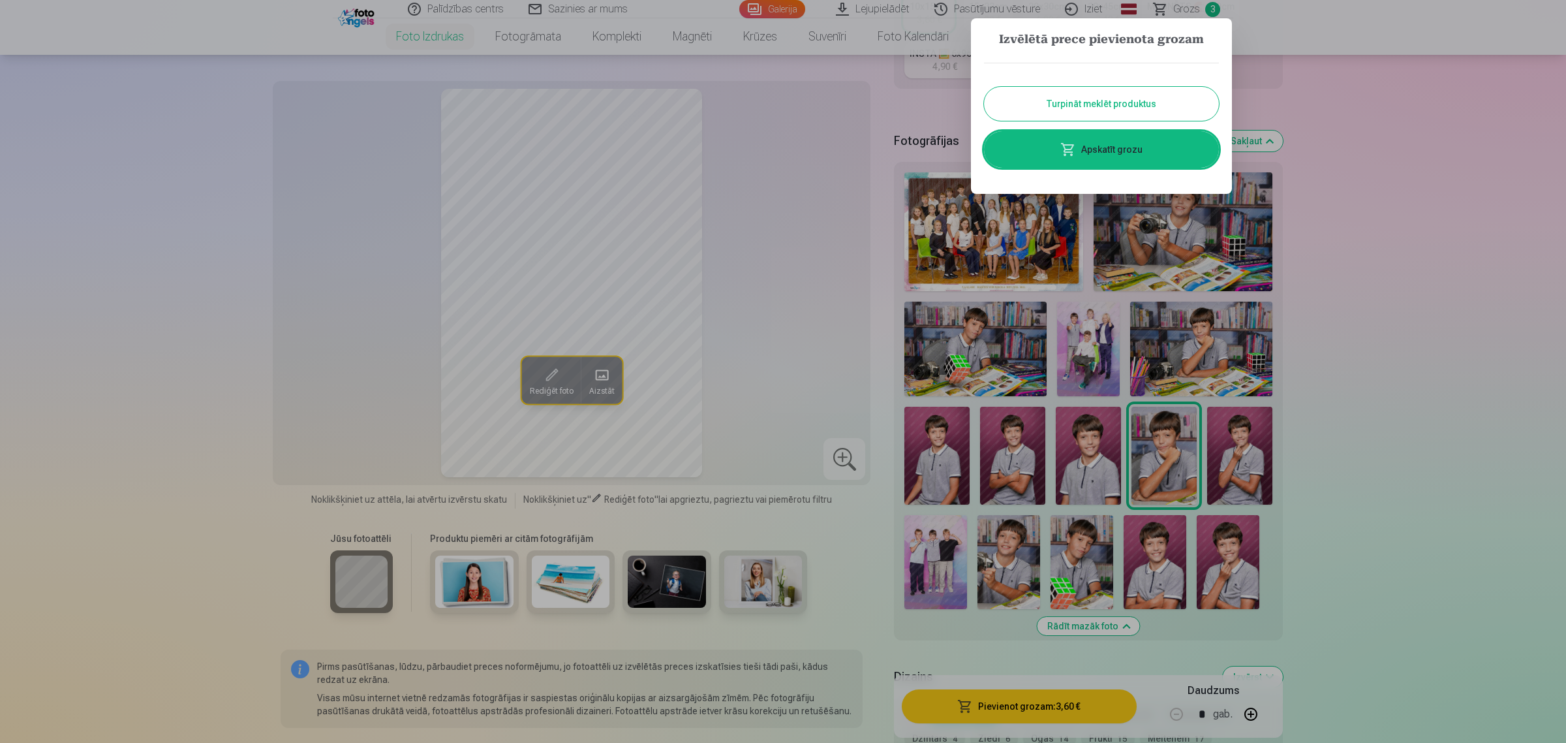
click at [1121, 148] on link "Apskatīt grozu" at bounding box center [1101, 149] width 235 height 37
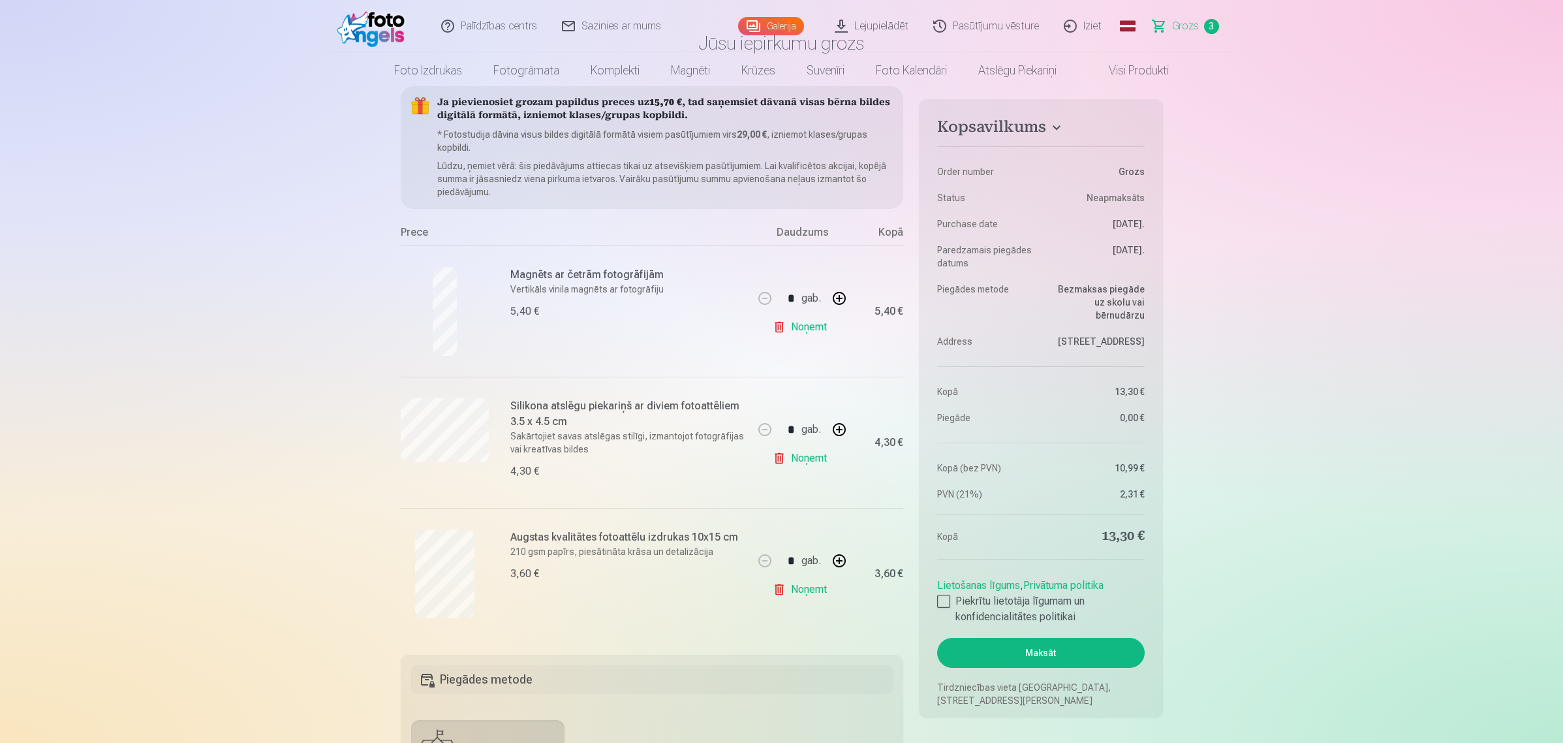
scroll to position [245, 0]
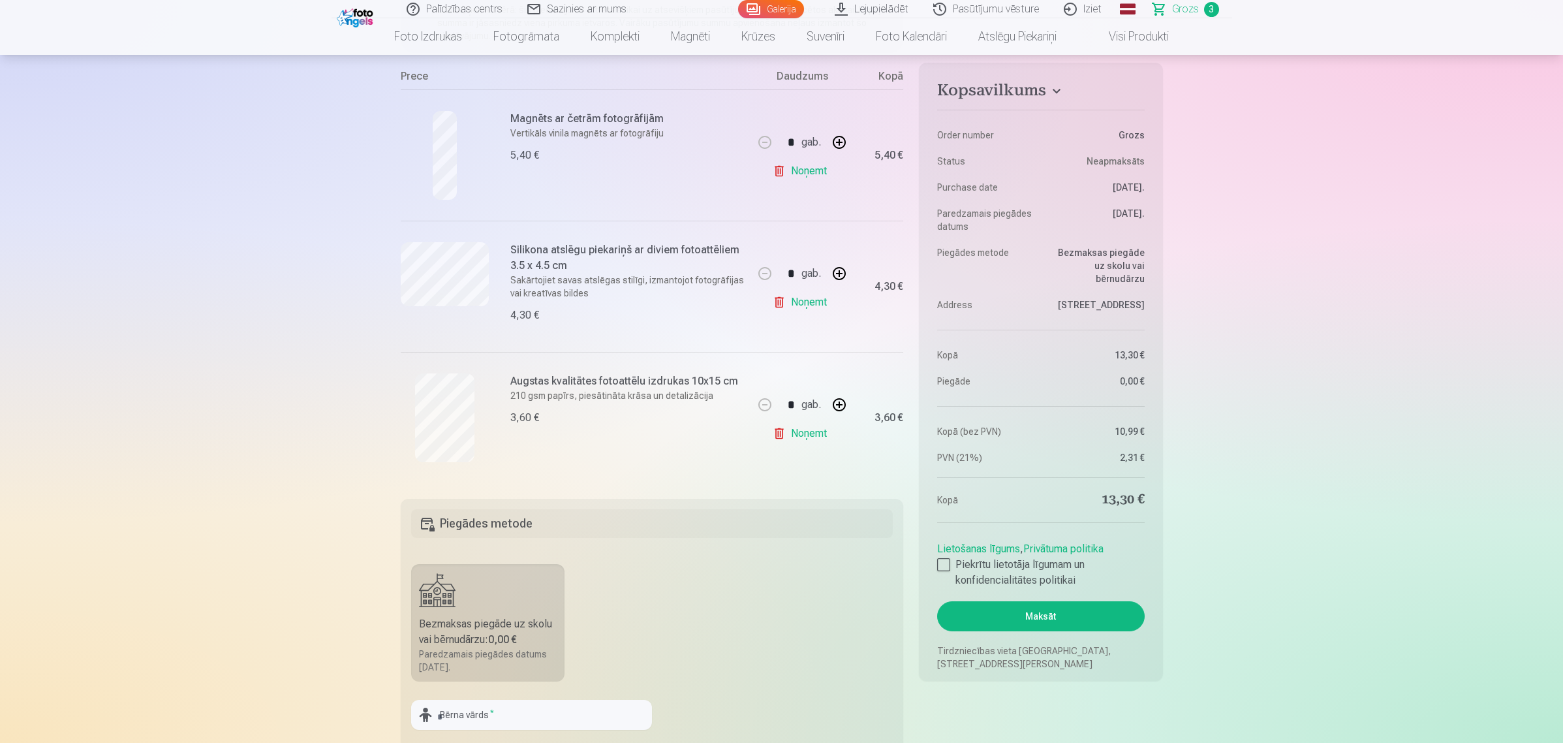
click at [932, 547] on aside "Kopsavilkums Order number Grozs Status Neapmaksāts Purchase date [DATE]. Paredz…" at bounding box center [1040, 372] width 243 height 618
click at [944, 565] on div at bounding box center [943, 564] width 13 height 13
click at [1030, 594] on button "Maksāt" at bounding box center [1040, 616] width 207 height 30
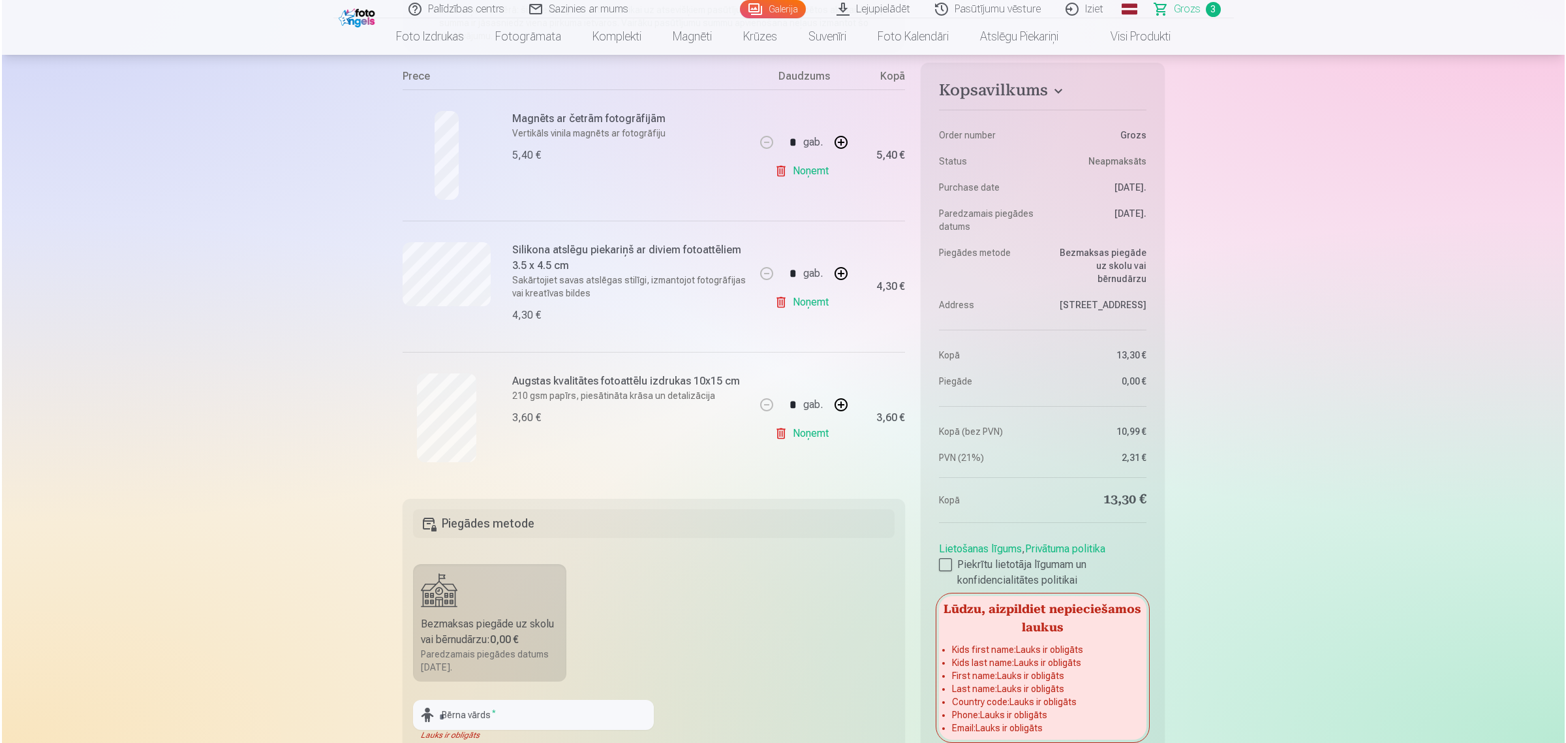
scroll to position [828, 0]
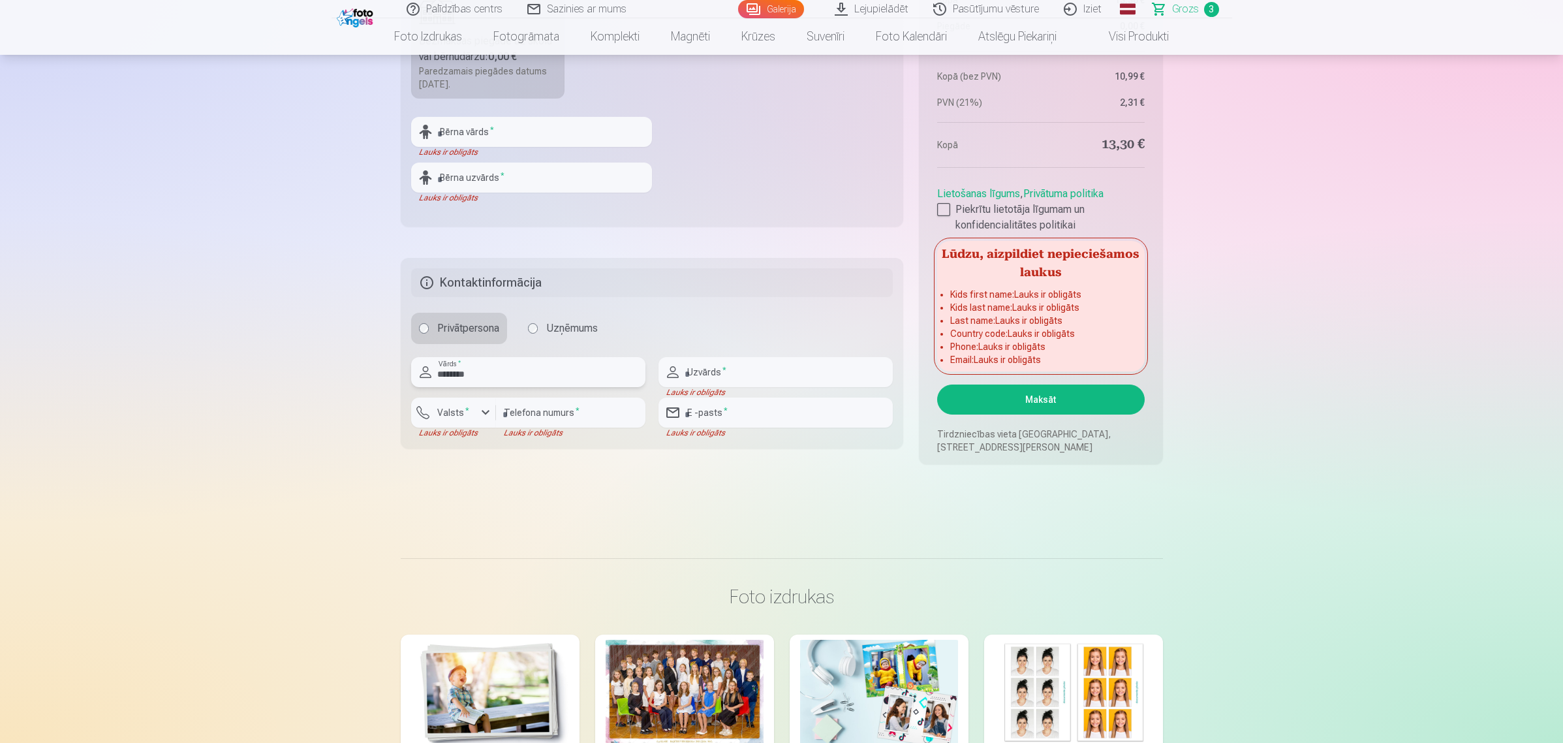
type input "********"
click at [743, 375] on input "text" at bounding box center [776, 372] width 234 height 30
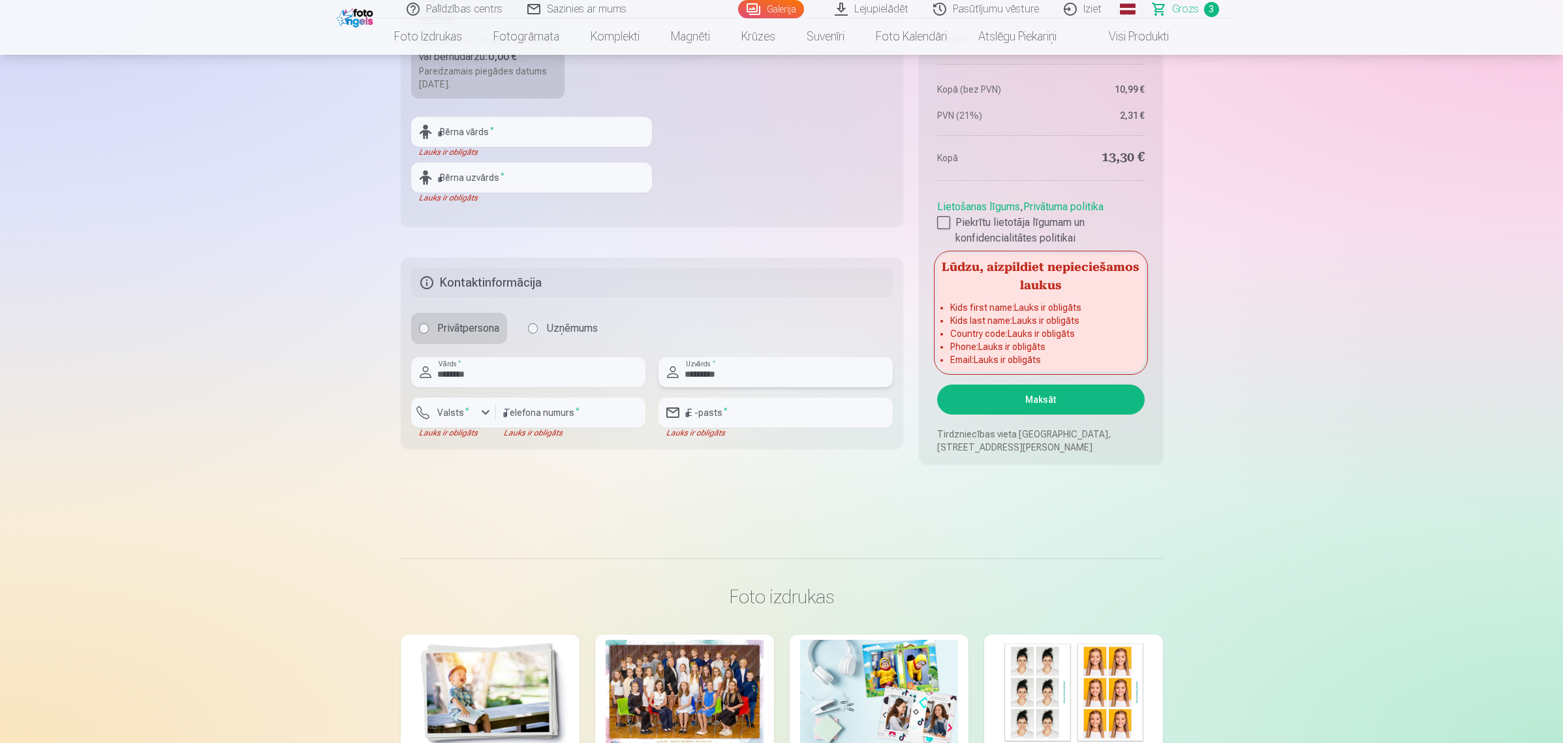
type input "*********"
click at [442, 405] on button "Valsts *" at bounding box center [453, 412] width 85 height 30
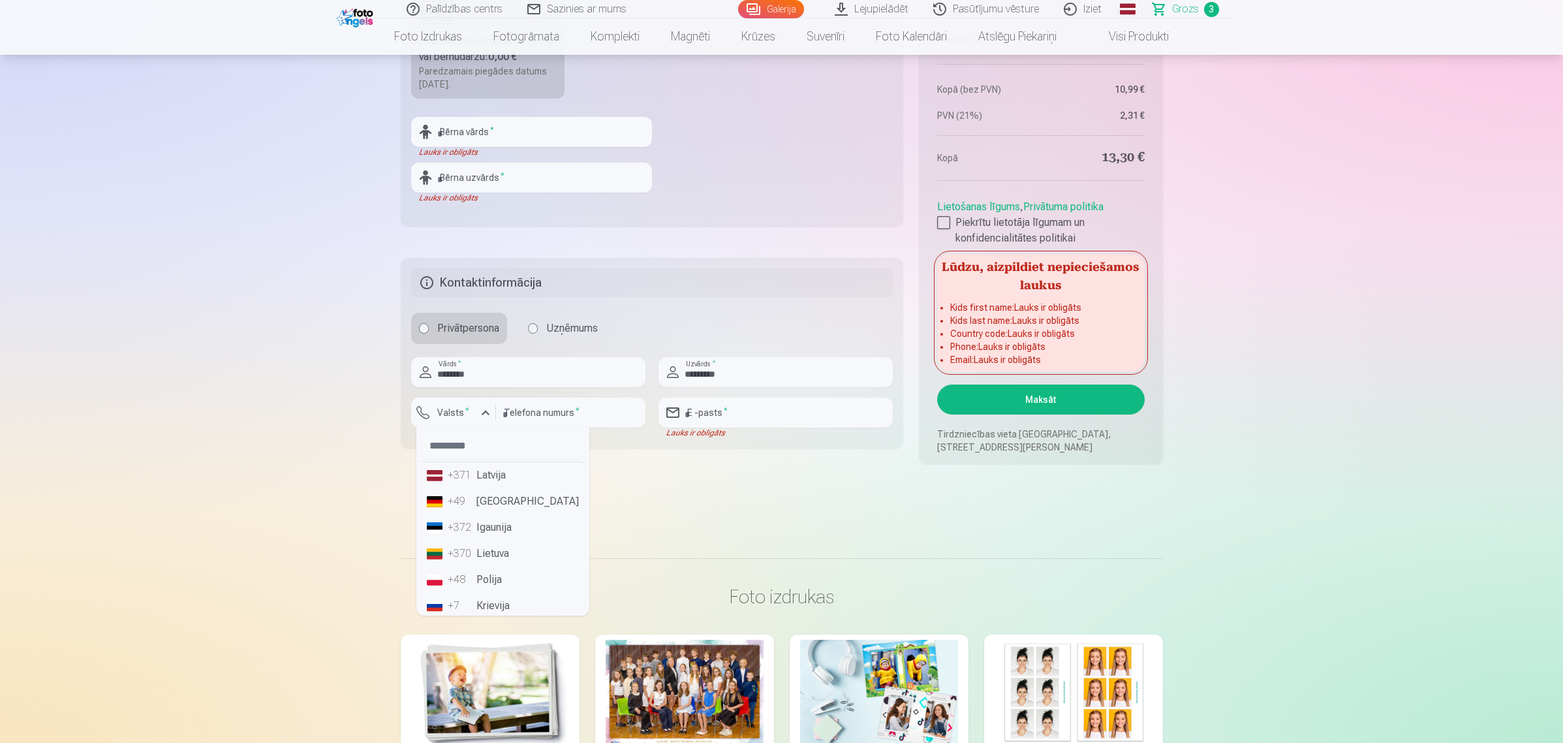
click at [516, 475] on li "+371 Latvija" at bounding box center [503, 475] width 163 height 26
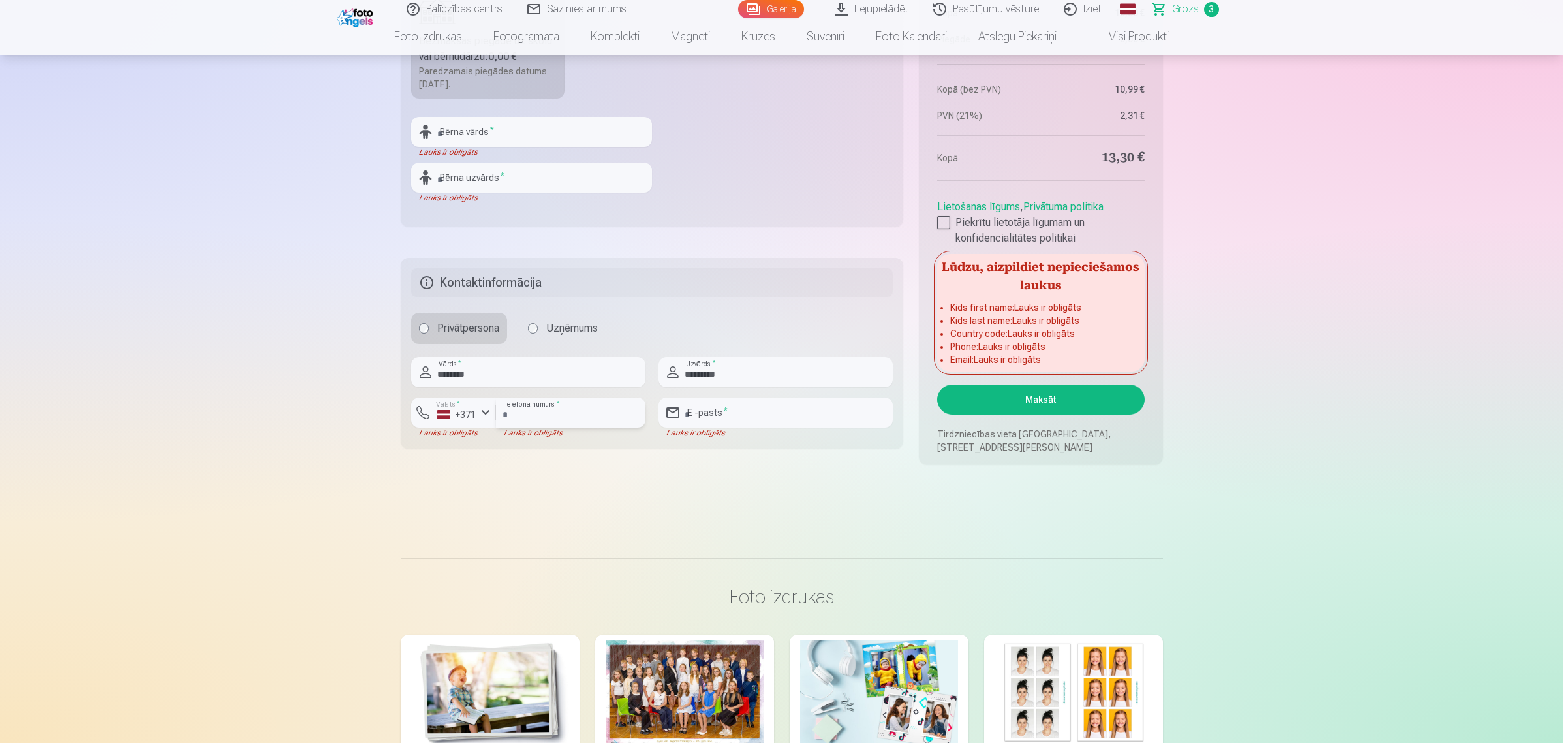
click at [550, 422] on input "number" at bounding box center [570, 412] width 149 height 30
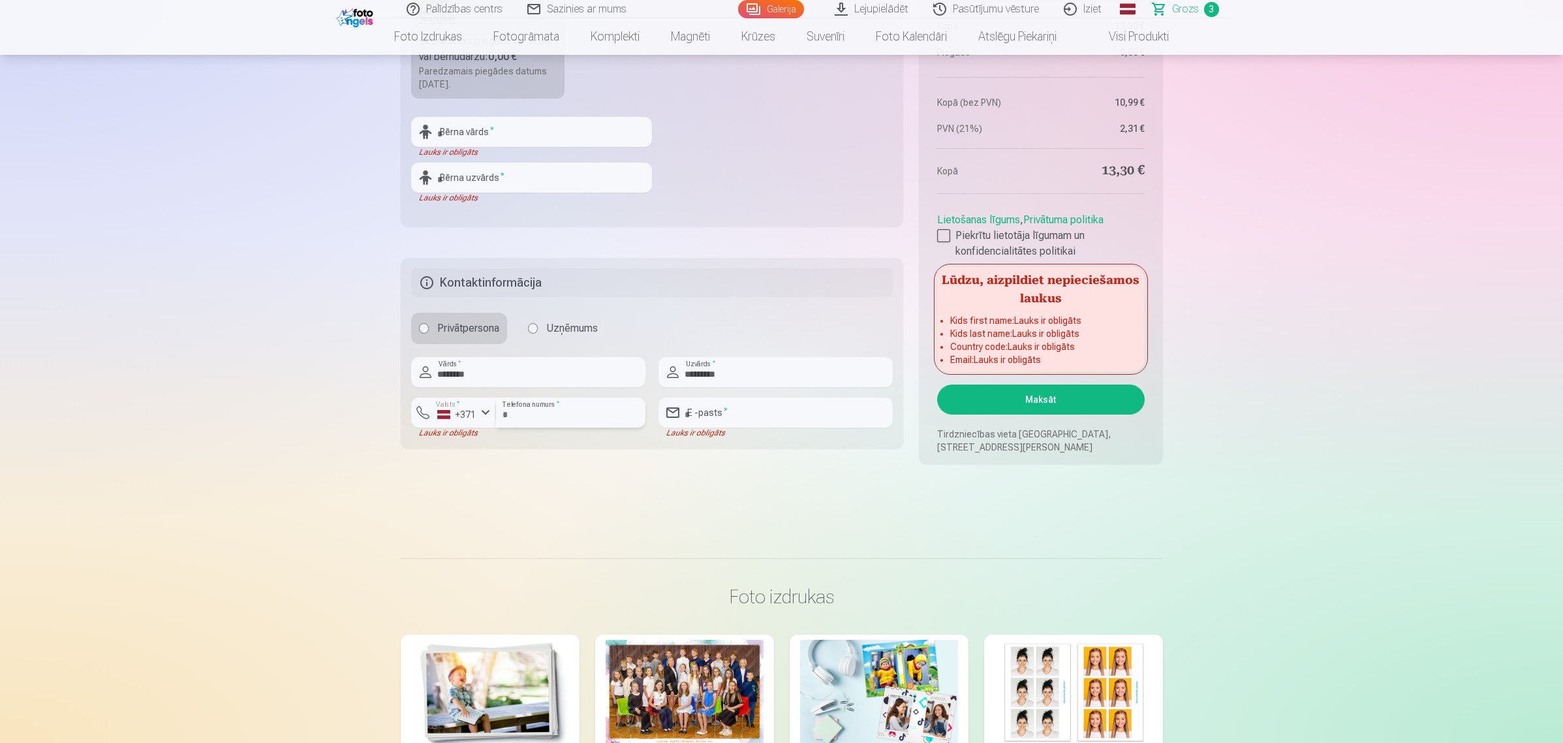
type input "********"
click at [790, 397] on input "email" at bounding box center [776, 412] width 234 height 30
type input "**********"
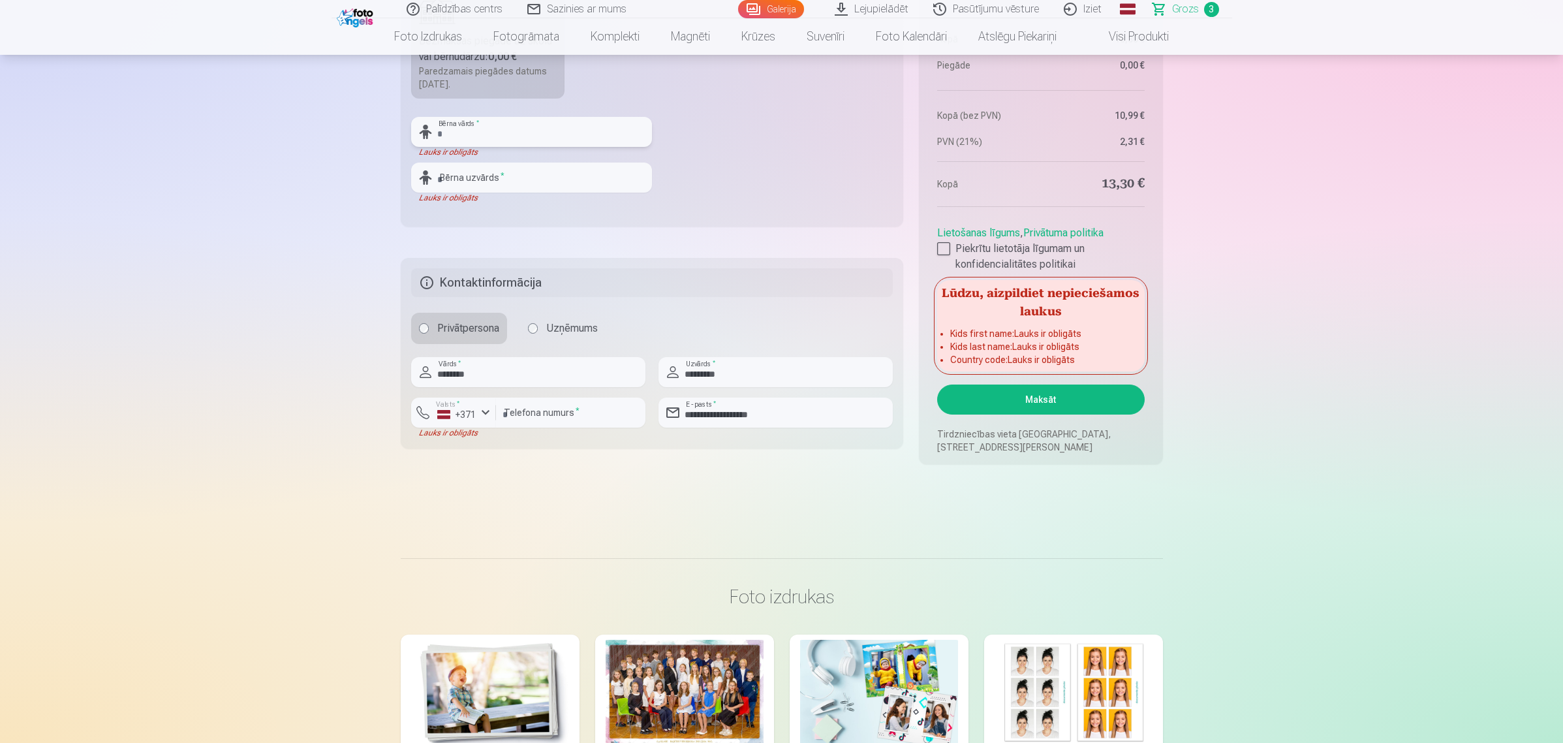
click at [514, 125] on input "text" at bounding box center [531, 132] width 241 height 30
type input "********"
type input "*********"
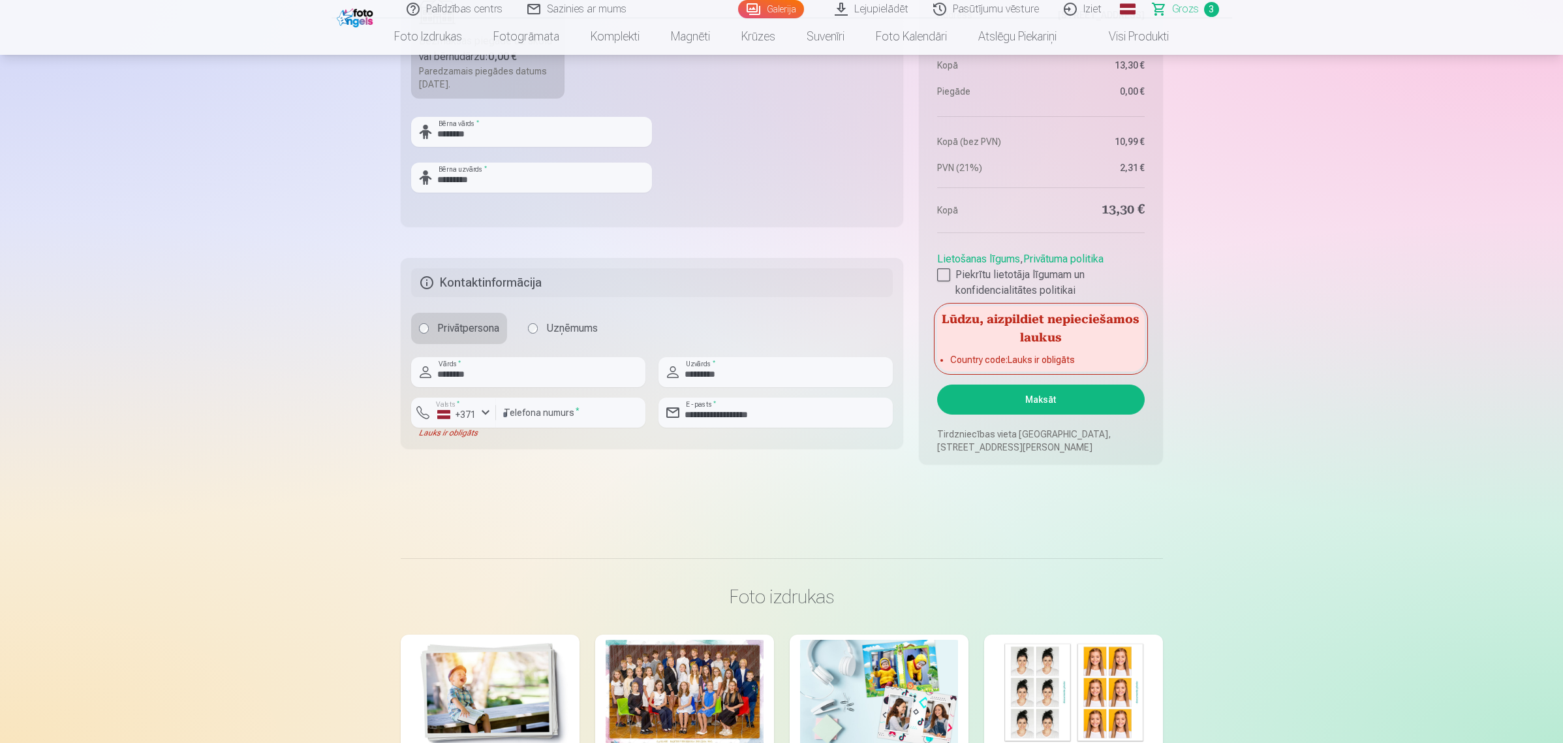
click at [1055, 405] on button "Maksāt" at bounding box center [1040, 399] width 207 height 30
